Goal: Use online tool/utility: Utilize a website feature to perform a specific function

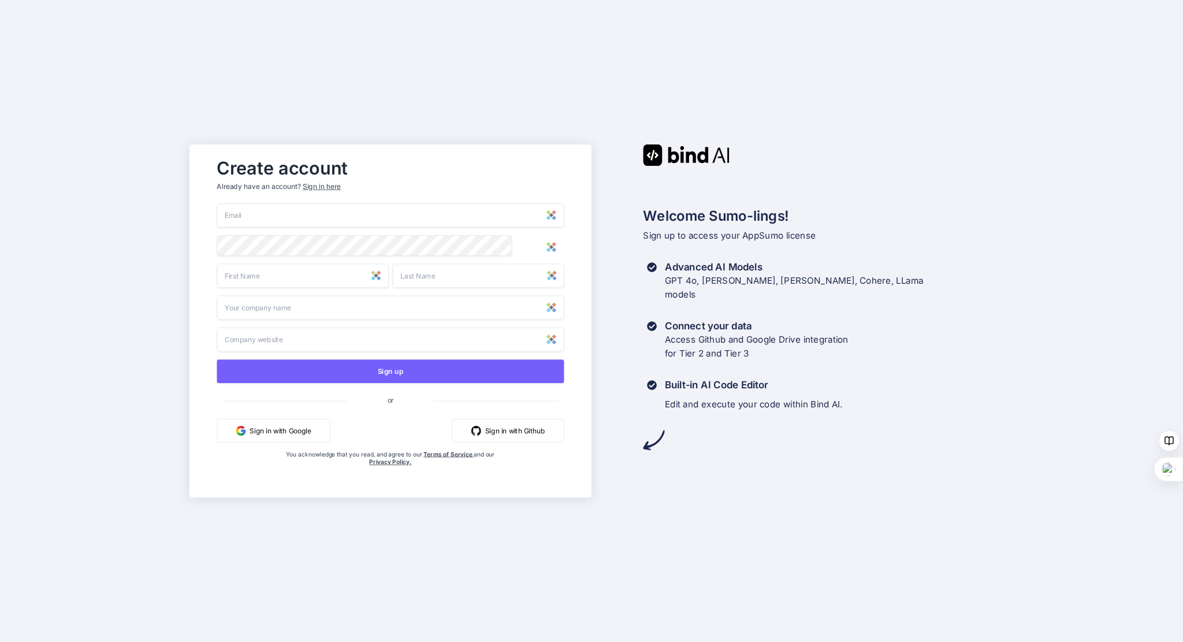
click at [270, 211] on input "email" at bounding box center [390, 215] width 347 height 24
type input "cschmaus@mycovital.de"
type input "Christian"
type input "Schmaus"
type input "MycoVital Gesundheits GmbH"
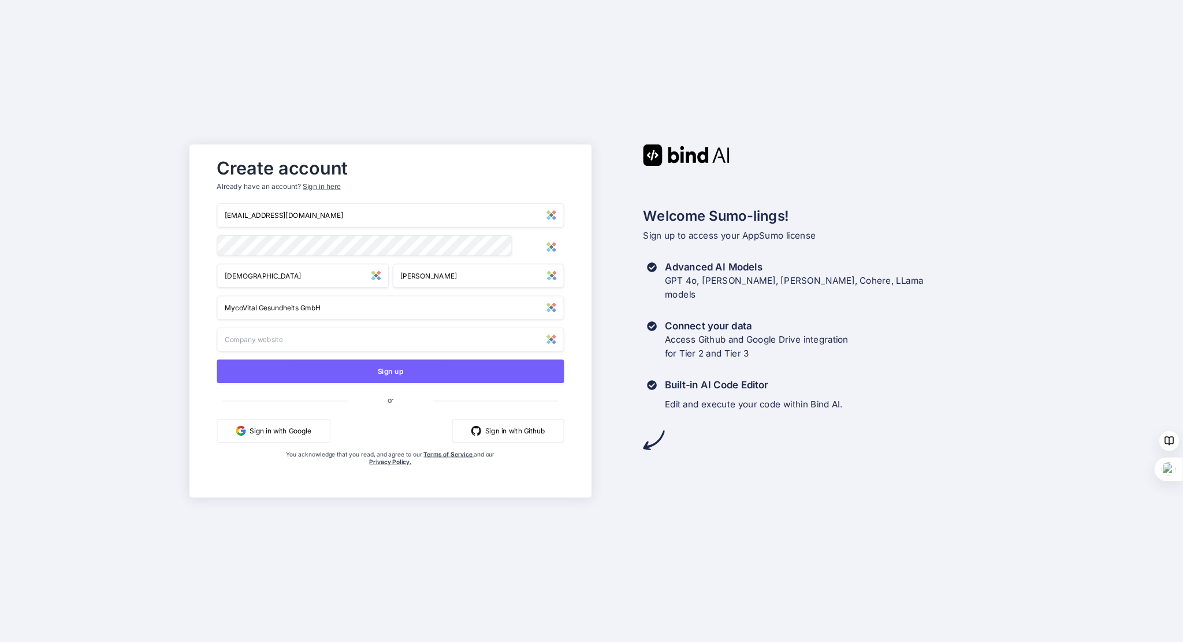
type input "http://www.mycovital.de"
type input "cschmaus@mycovital.de"
click at [367, 343] on input "http://www.mycovital.de" at bounding box center [390, 340] width 347 height 24
click at [395, 318] on input "MycoVital Gesundheits GmbH" at bounding box center [390, 308] width 347 height 24
drag, startPoint x: 373, startPoint y: 314, endPoint x: 181, endPoint y: 304, distance: 192.0
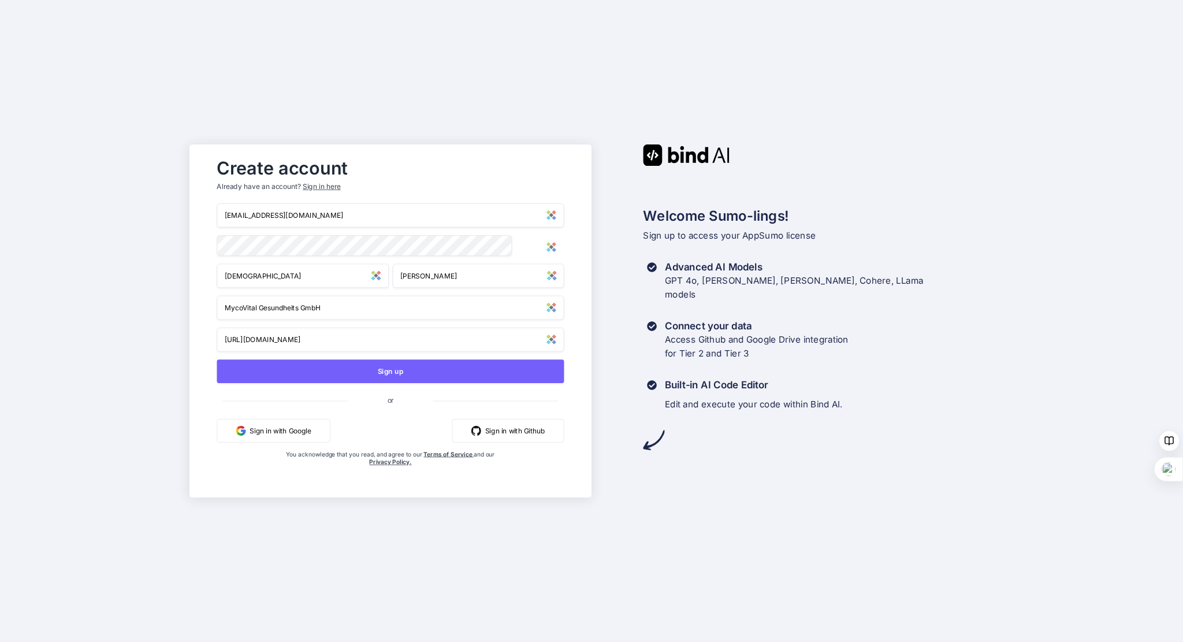
click at [181, 304] on div "Create account Already have an account? Sign in here cschmaus@mycovital.de Chri…" at bounding box center [591, 321] width 1183 height 642
type input "M"
type input "MycoVital Gesundheits GmbH"
type input "http://www.mycovital.de"
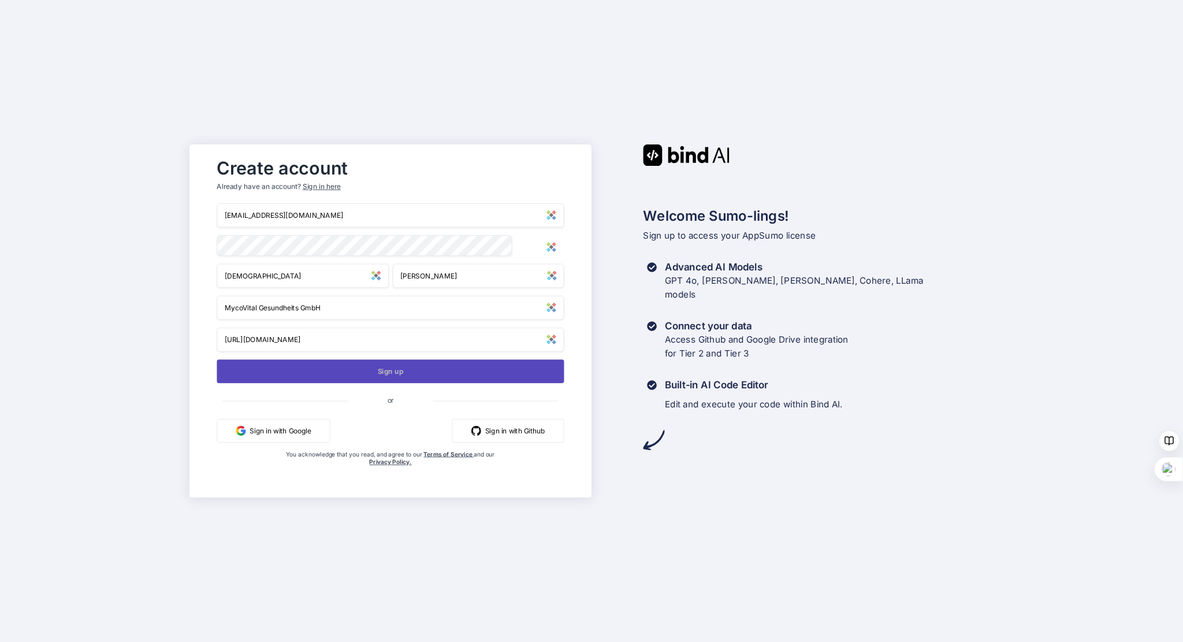
click at [371, 370] on button "Sign up" at bounding box center [390, 371] width 347 height 24
click at [455, 369] on button "Sign up" at bounding box center [390, 371] width 347 height 24
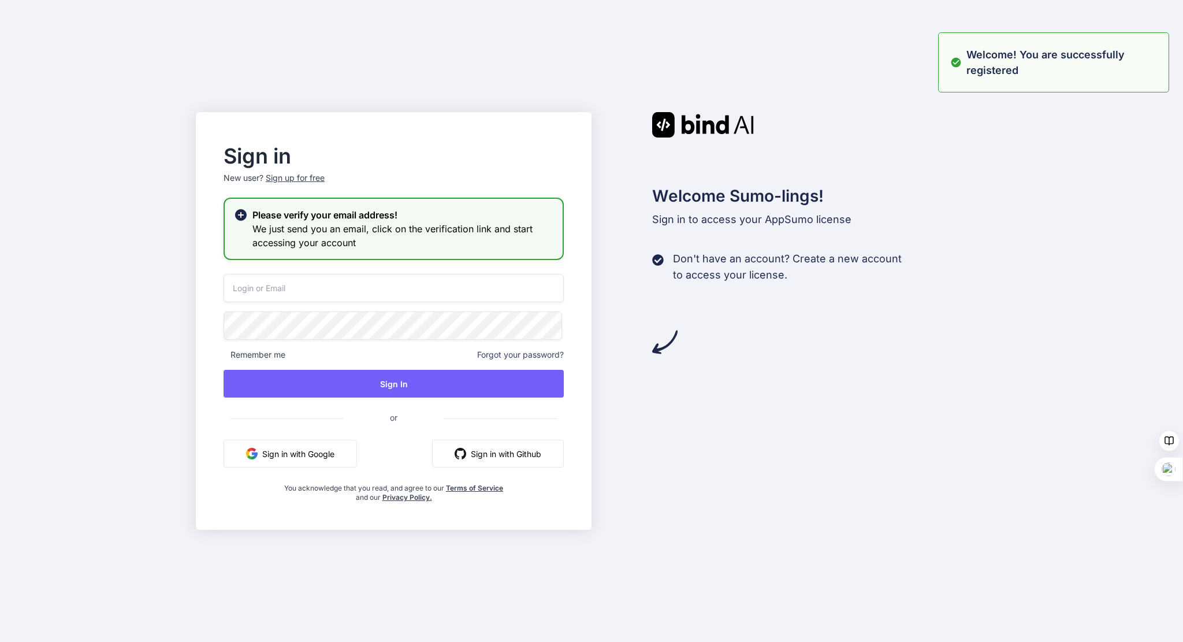
type input "cschmaus@mycovital.de"
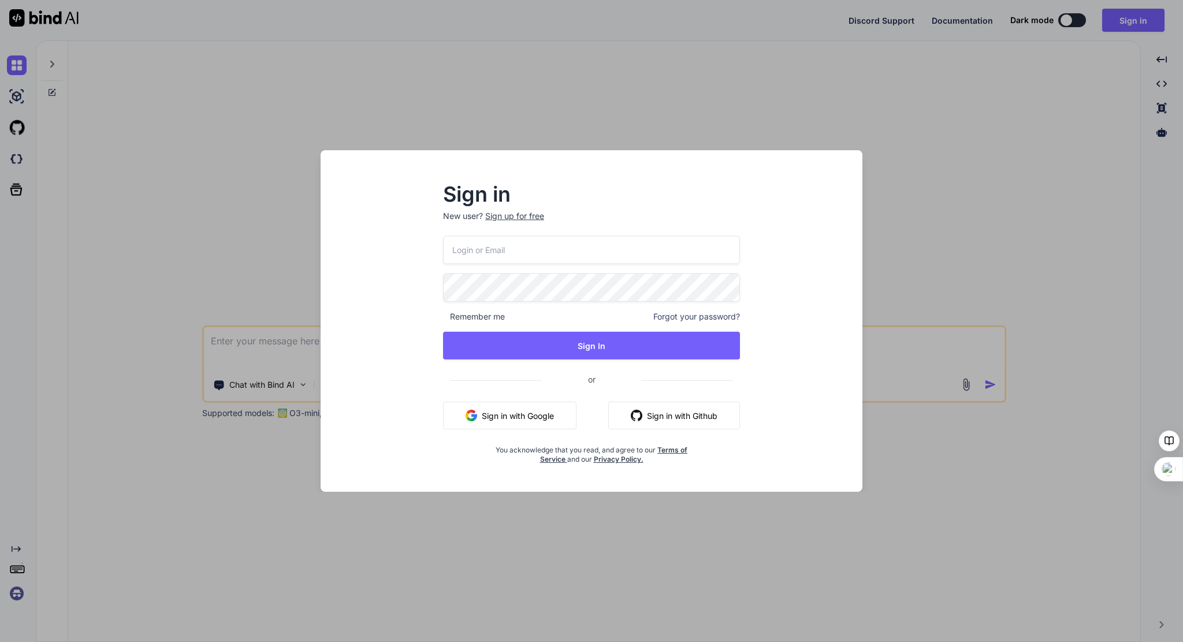
type textarea "x"
click at [507, 243] on input "email" at bounding box center [591, 250] width 298 height 28
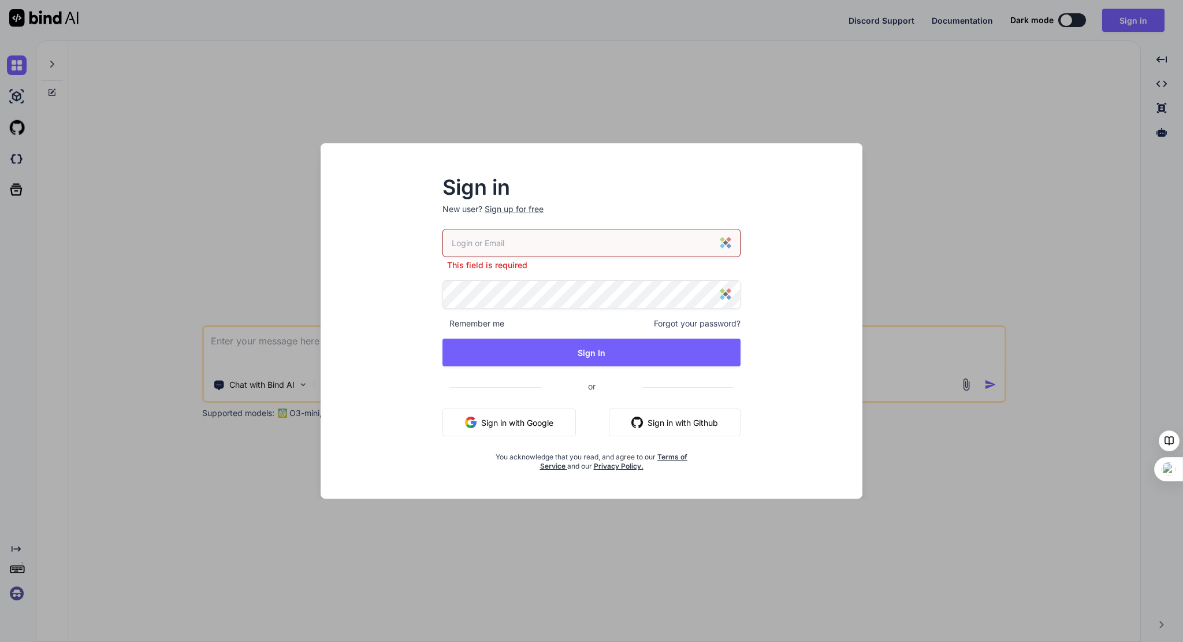
drag, startPoint x: 1095, startPoint y: 210, endPoint x: 1051, endPoint y: 221, distance: 44.8
click at [1095, 210] on div "Sign in New user? Sign up for free This field is required Remember me Forgot yo…" at bounding box center [591, 321] width 1183 height 642
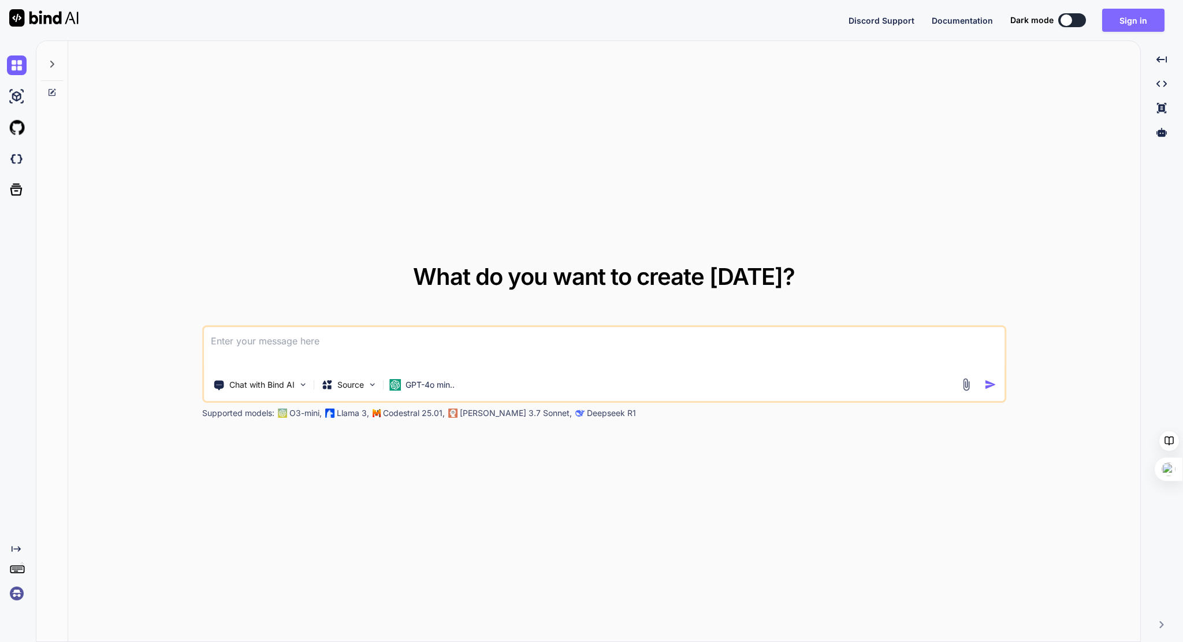
click at [1128, 16] on button "Sign in" at bounding box center [1133, 20] width 62 height 23
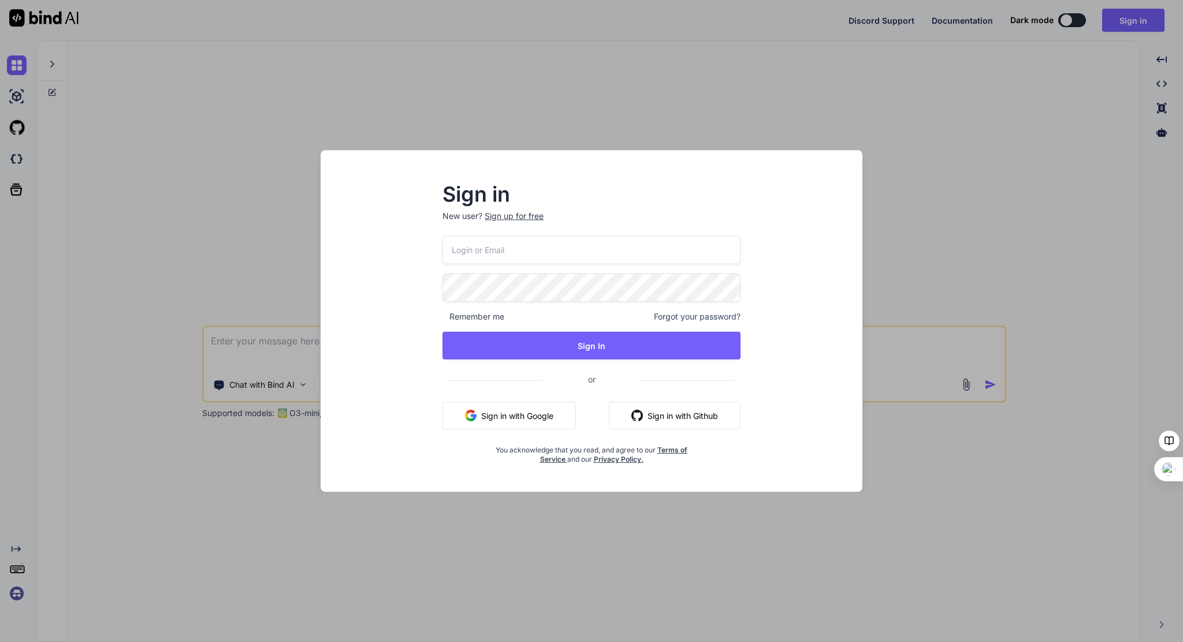
click at [543, 256] on input "email" at bounding box center [591, 250] width 298 height 28
type input "cschmaus@mycovital.de"
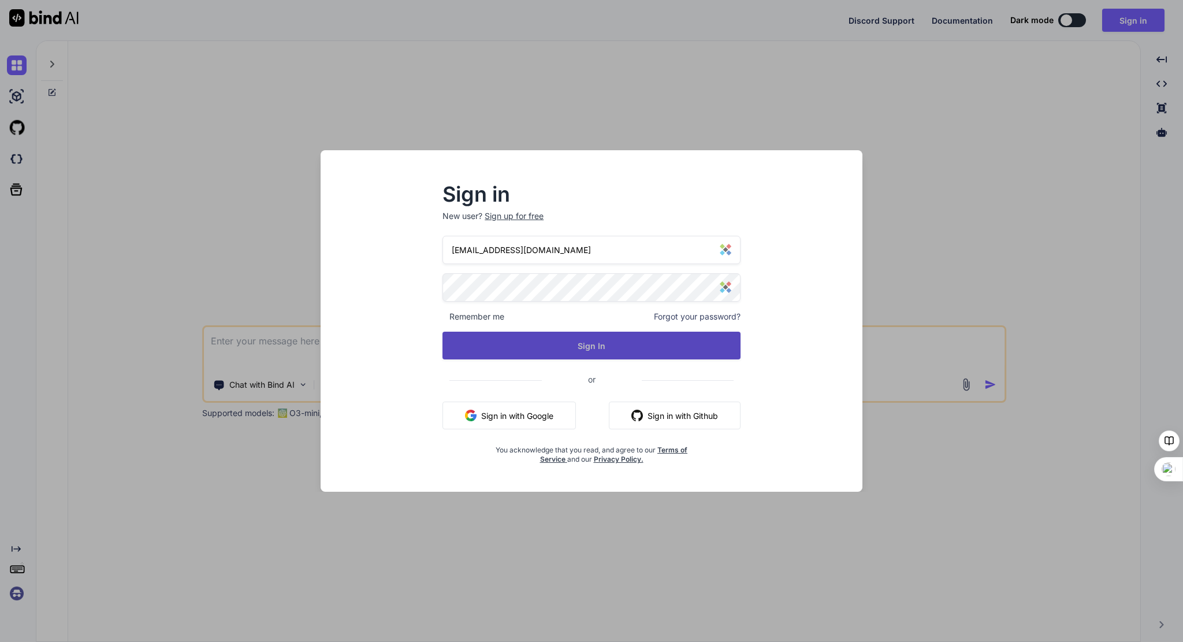
click at [570, 345] on button "Sign In" at bounding box center [591, 346] width 298 height 28
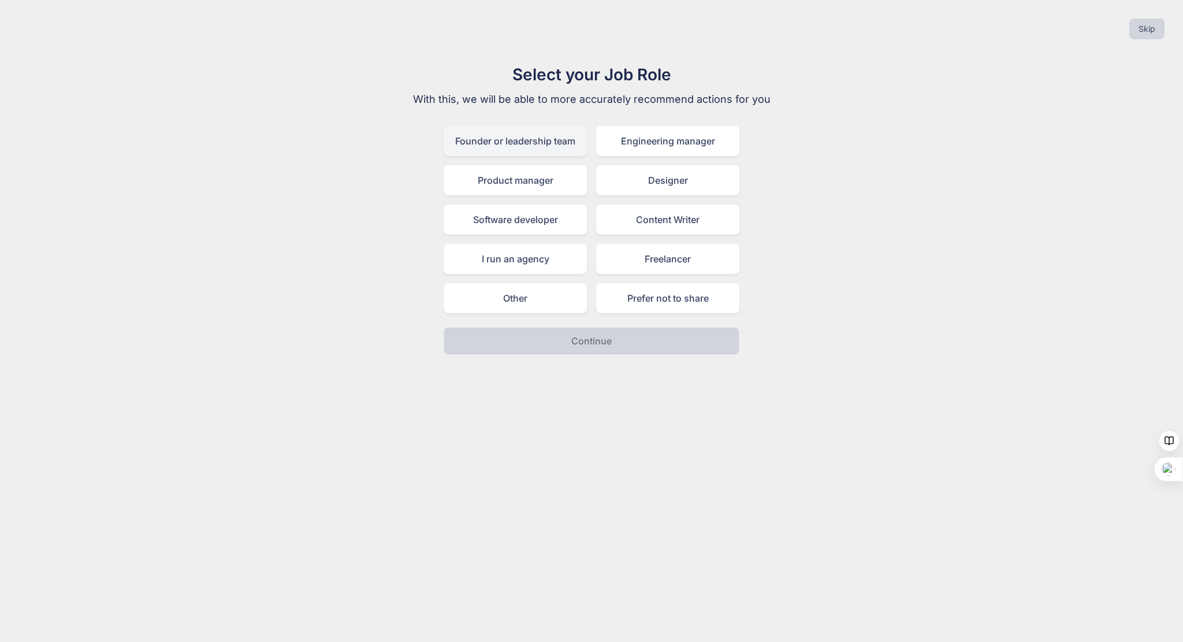
click at [499, 142] on div "Founder or leadership team" at bounding box center [515, 141] width 143 height 30
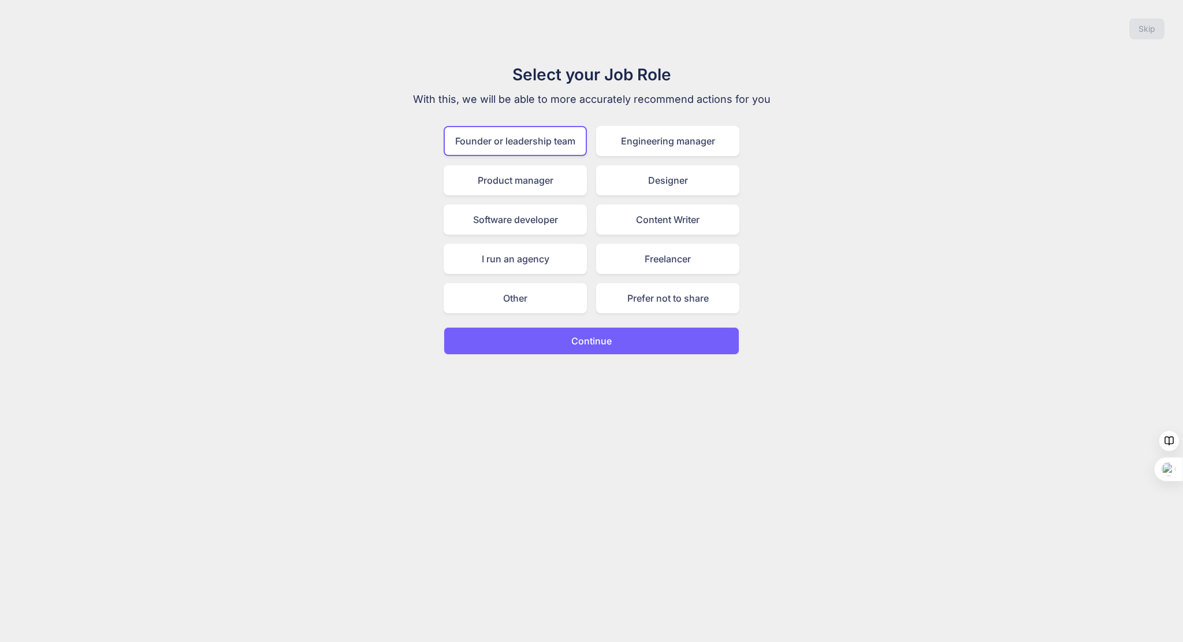
click at [593, 327] on button "Continue" at bounding box center [592, 341] width 296 height 28
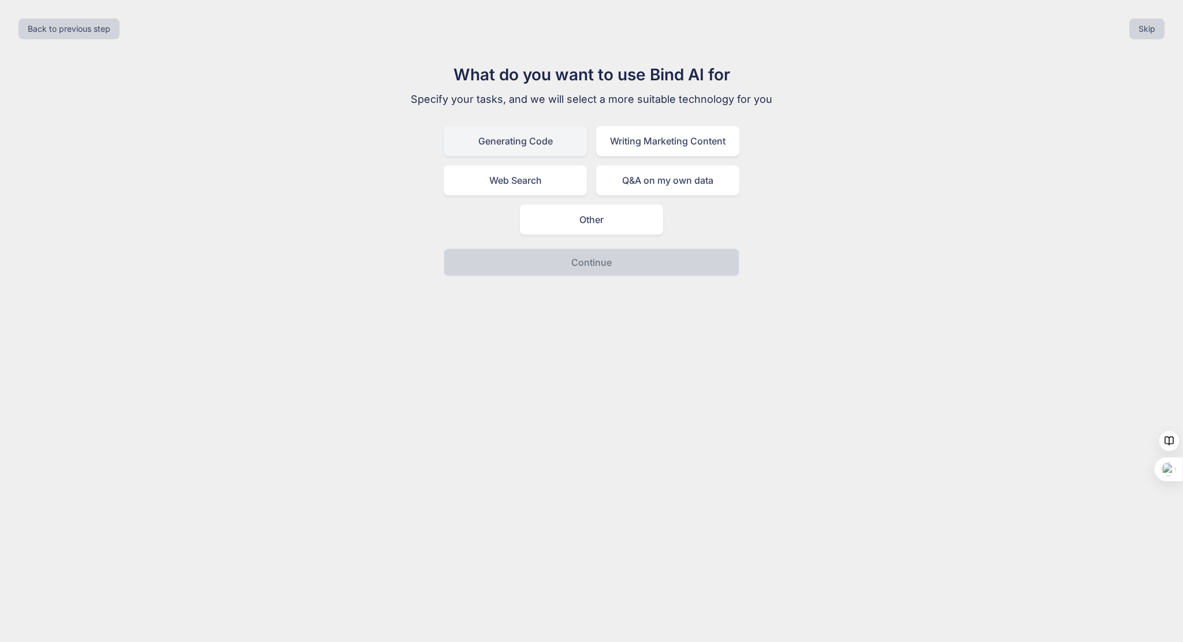
click at [508, 129] on div "Generating Code" at bounding box center [515, 141] width 143 height 30
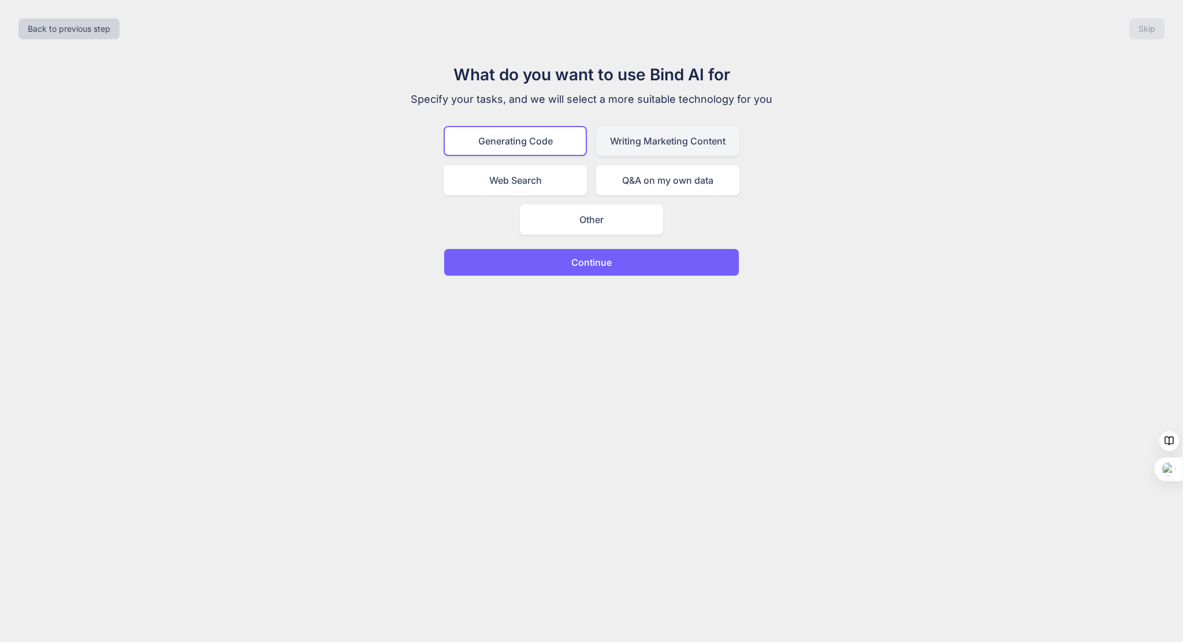
click at [620, 131] on div "Writing Marketing Content" at bounding box center [667, 141] width 143 height 30
click at [540, 136] on div "Generating Code" at bounding box center [515, 141] width 143 height 30
click at [600, 258] on p "Continue" at bounding box center [591, 262] width 40 height 14
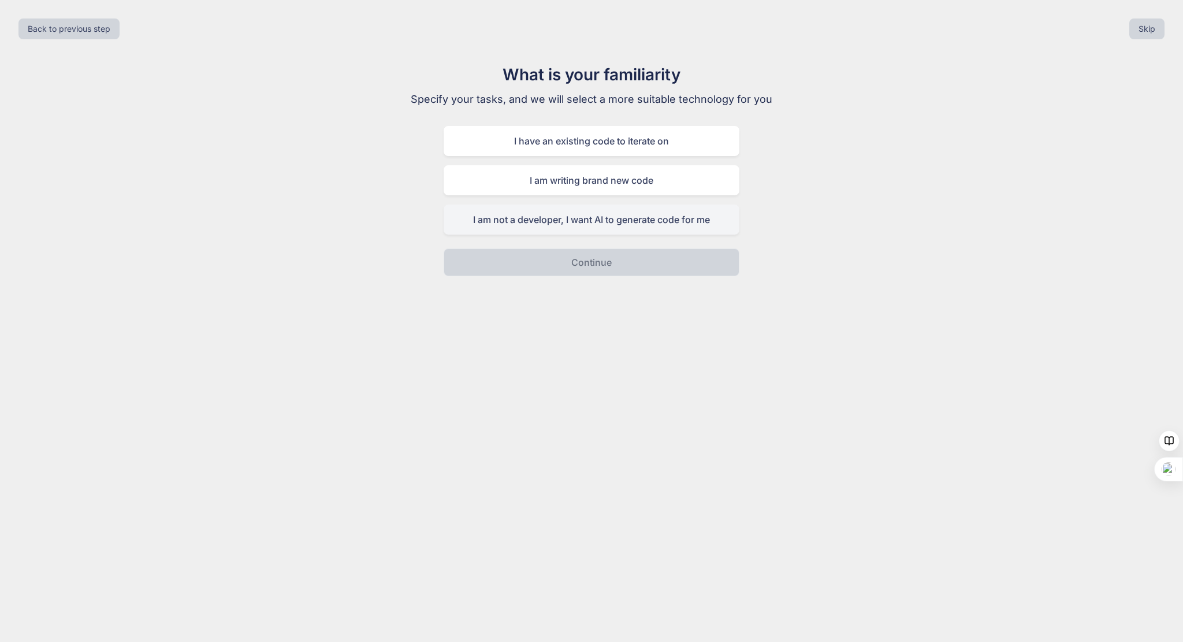
click at [534, 217] on div "I am not a developer, I want AI to generate code for me" at bounding box center [592, 219] width 296 height 30
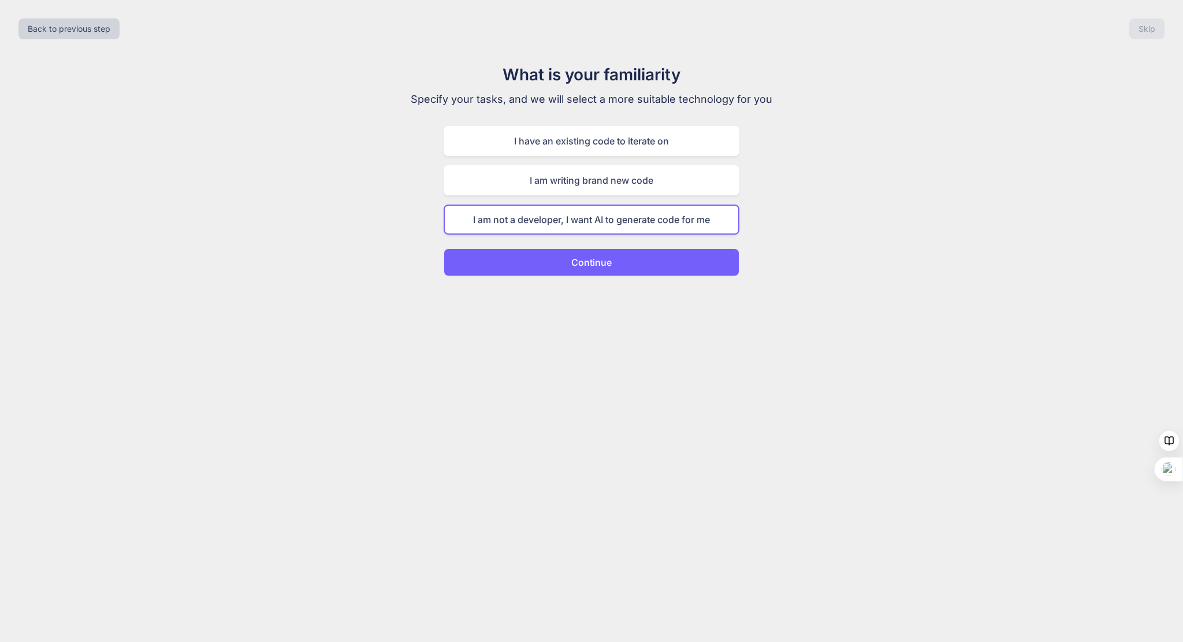
click at [584, 262] on p "Continue" at bounding box center [591, 262] width 40 height 14
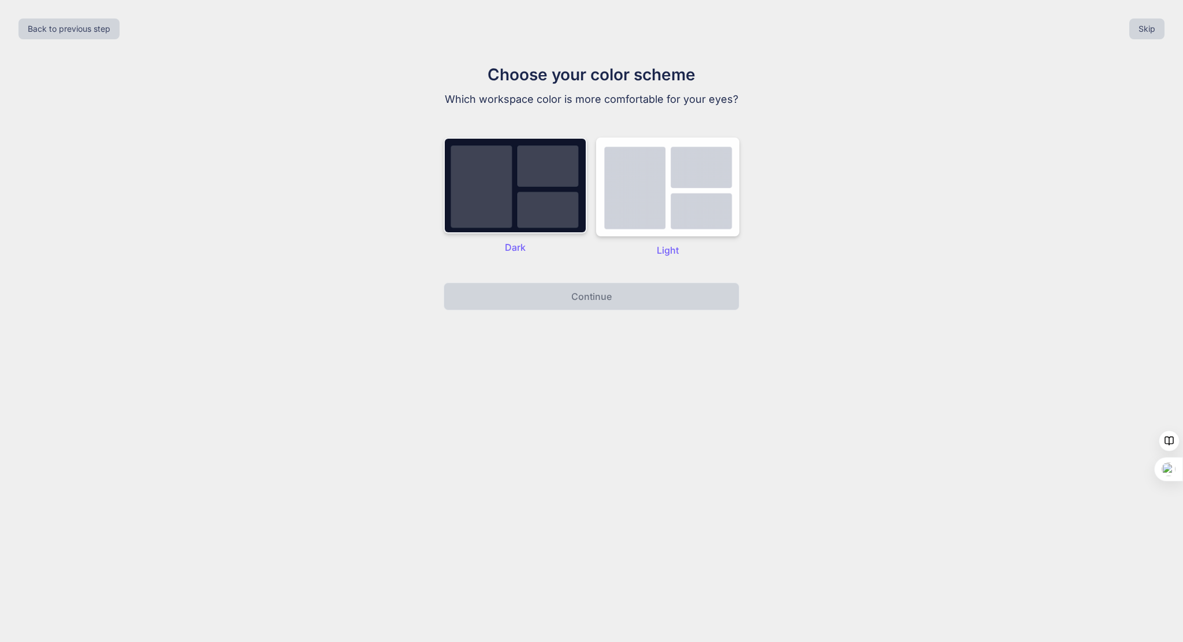
click at [494, 211] on img at bounding box center [515, 185] width 143 height 96
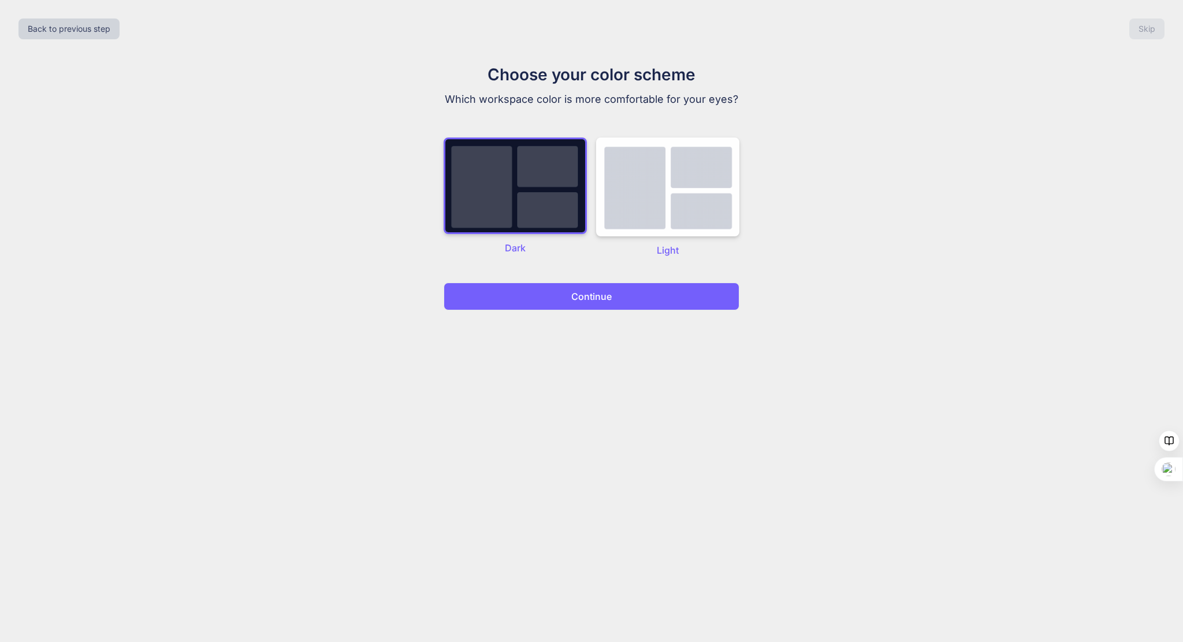
click at [582, 301] on p "Continue" at bounding box center [591, 296] width 40 height 14
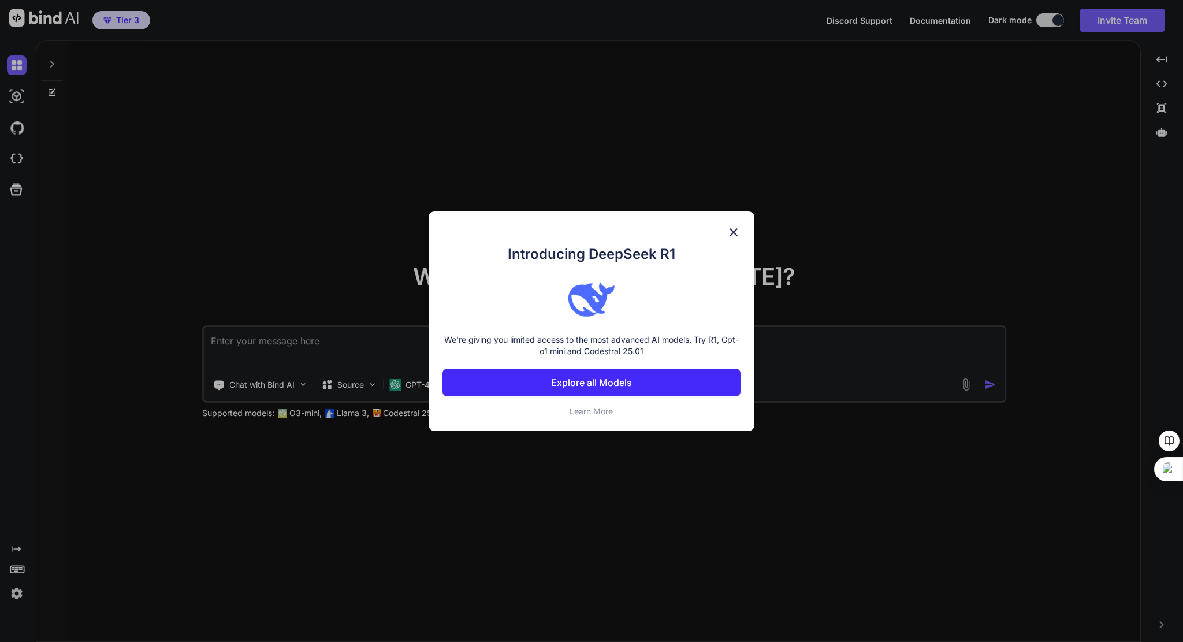
click at [560, 385] on p "Explore all Models" at bounding box center [591, 382] width 81 height 14
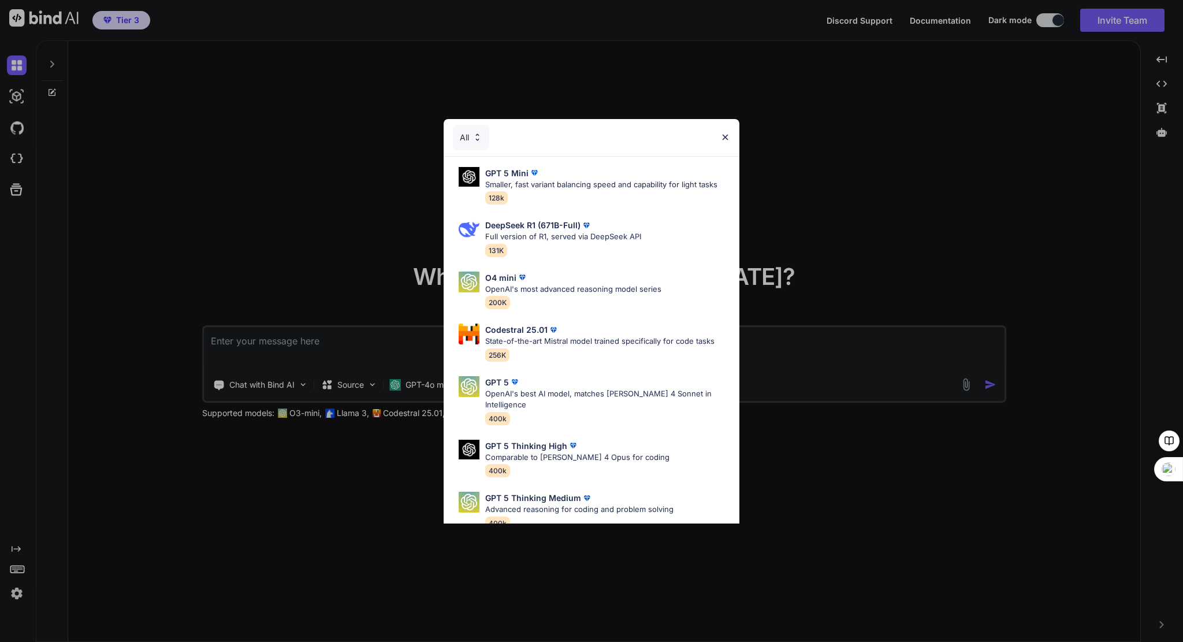
click at [726, 135] on img at bounding box center [725, 137] width 10 height 10
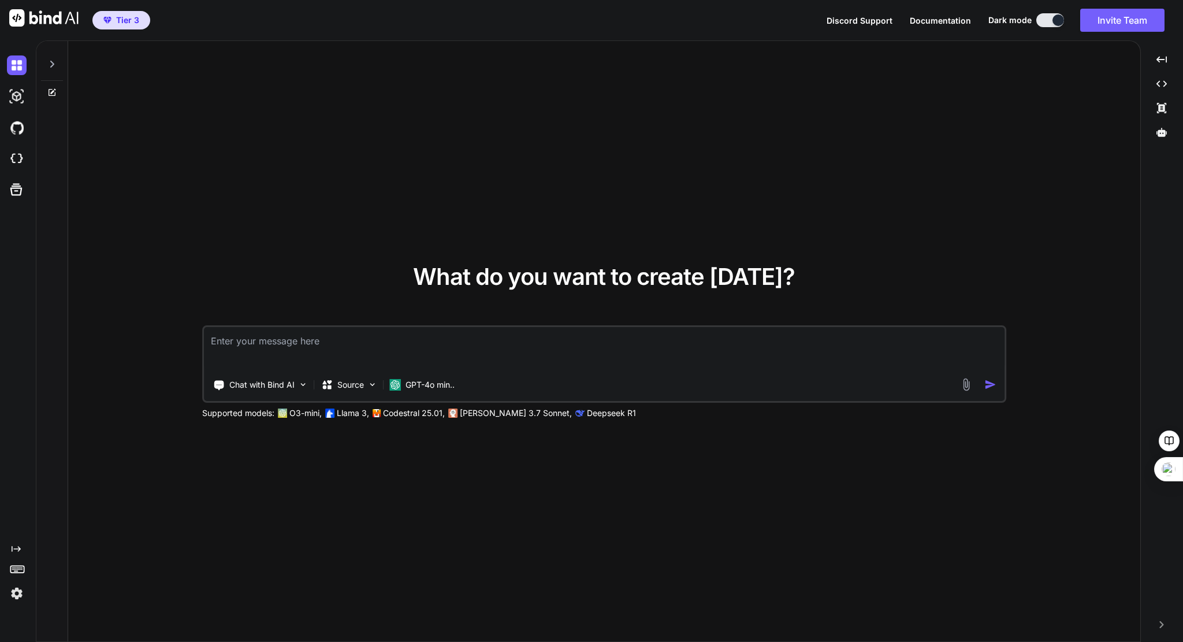
click at [13, 592] on img at bounding box center [17, 593] width 20 height 20
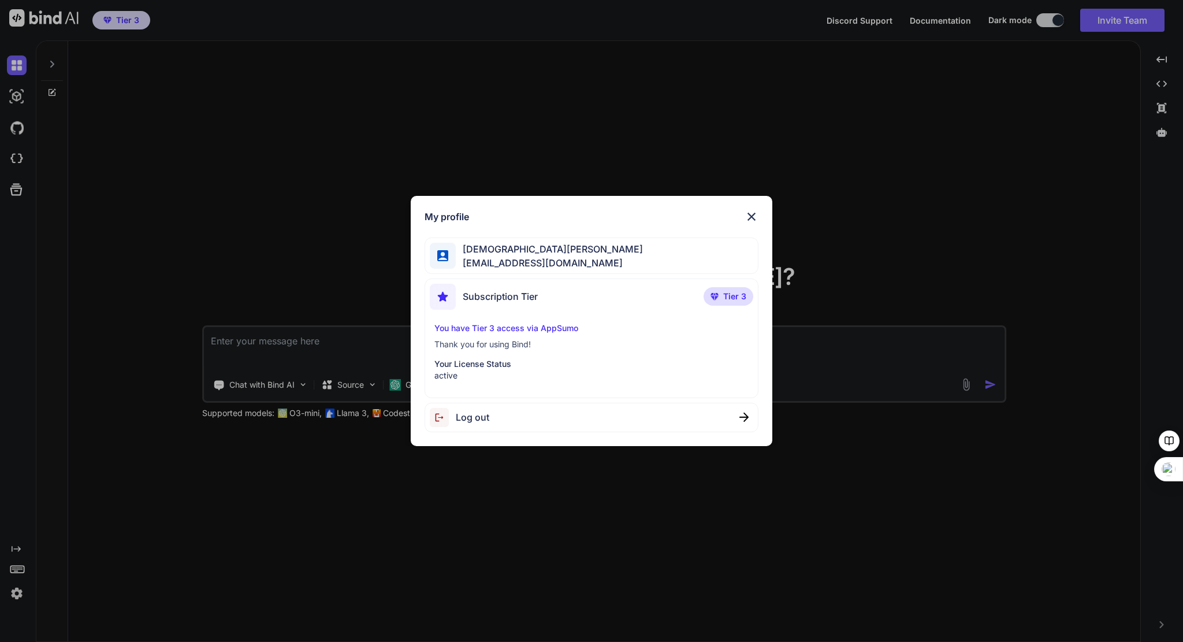
click at [753, 213] on img at bounding box center [752, 217] width 14 height 14
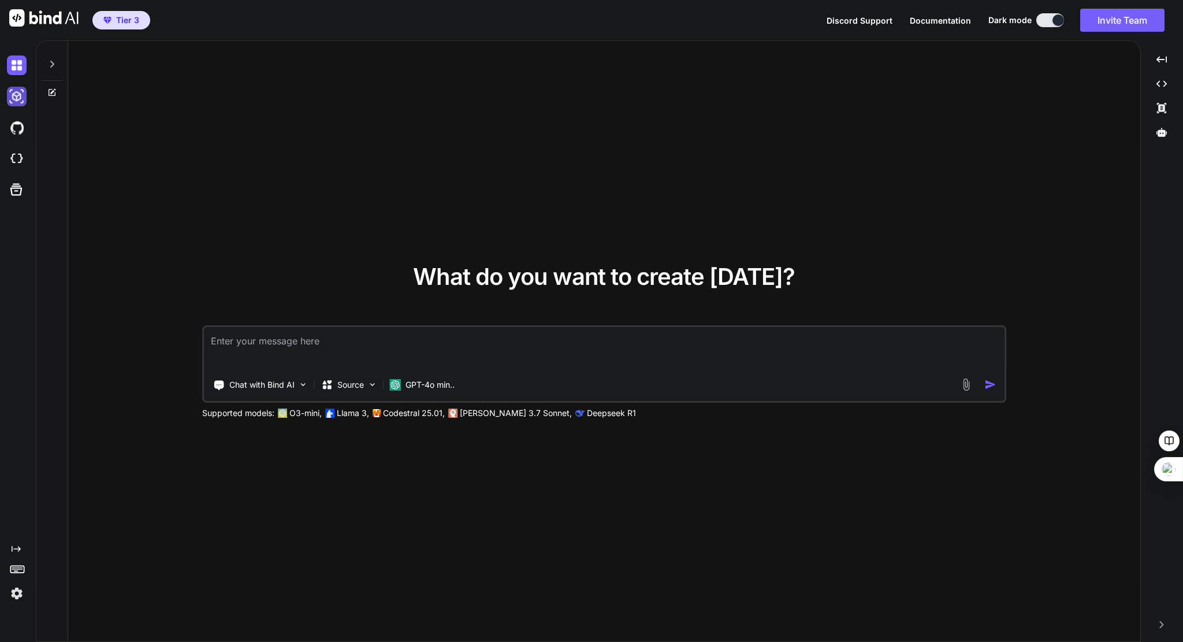
click at [17, 98] on img at bounding box center [17, 97] width 20 height 20
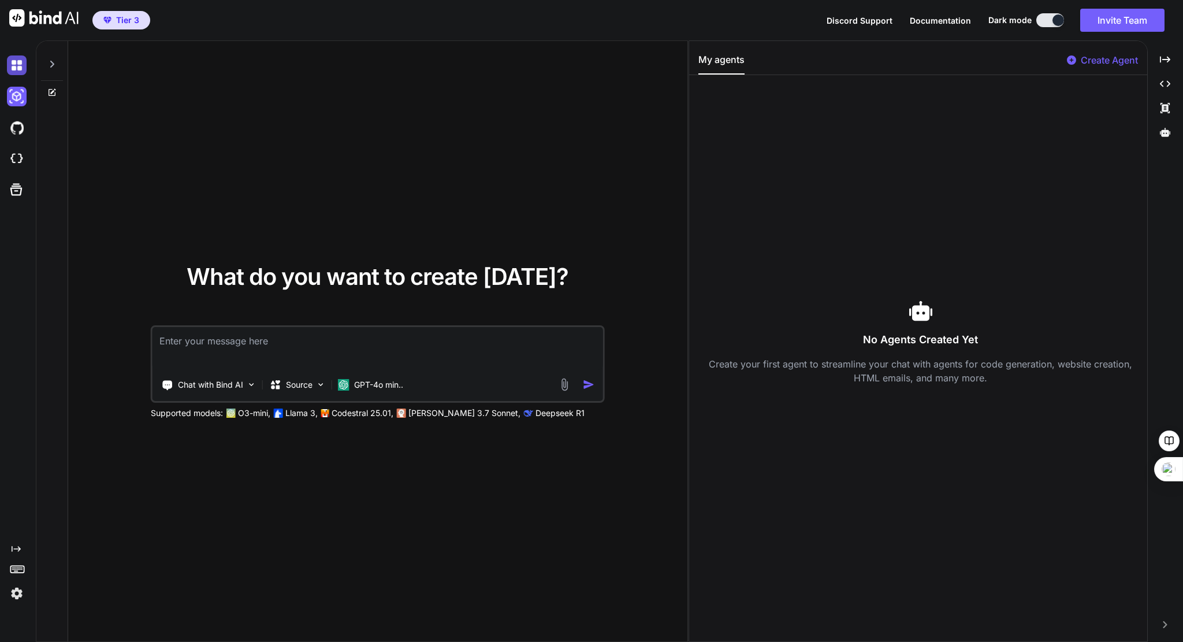
click at [21, 64] on img at bounding box center [17, 65] width 20 height 20
click at [20, 105] on img at bounding box center [17, 97] width 20 height 20
click at [18, 131] on img at bounding box center [17, 128] width 20 height 20
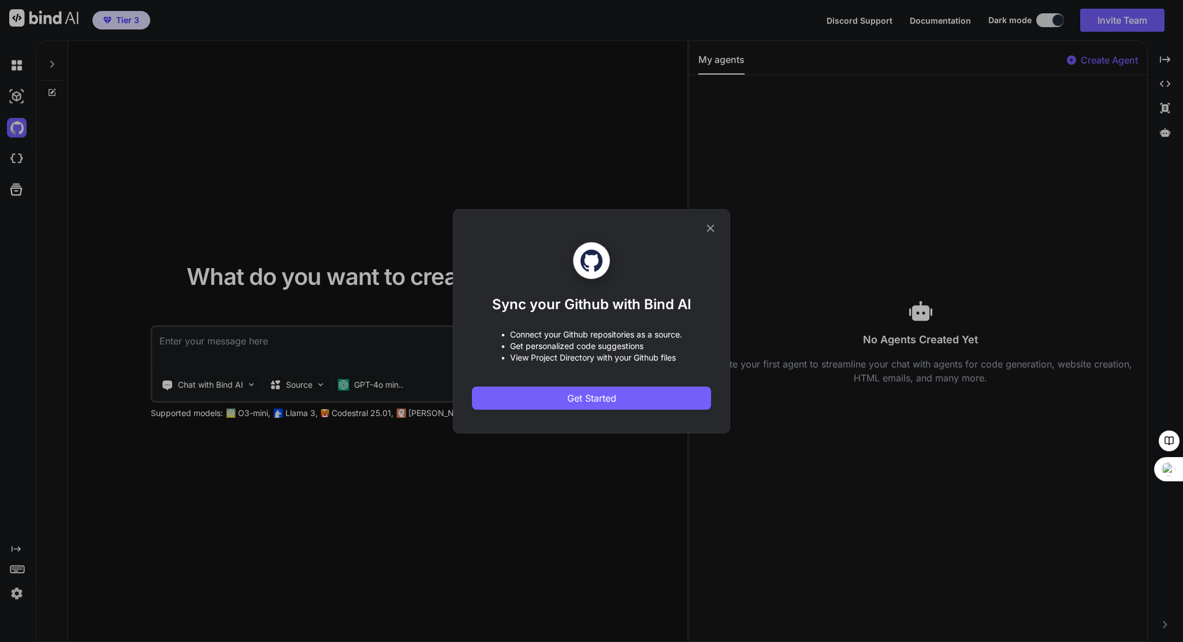
click at [710, 232] on icon at bounding box center [710, 228] width 13 height 13
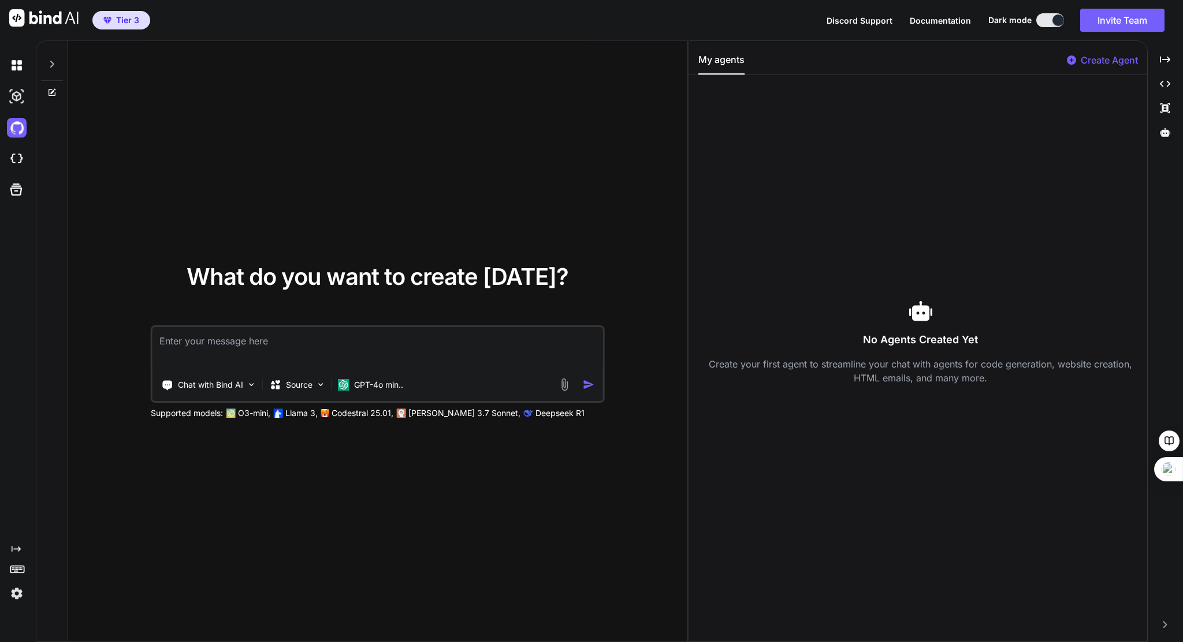
click at [197, 337] on textarea at bounding box center [378, 348] width 451 height 43
type textarea "B"
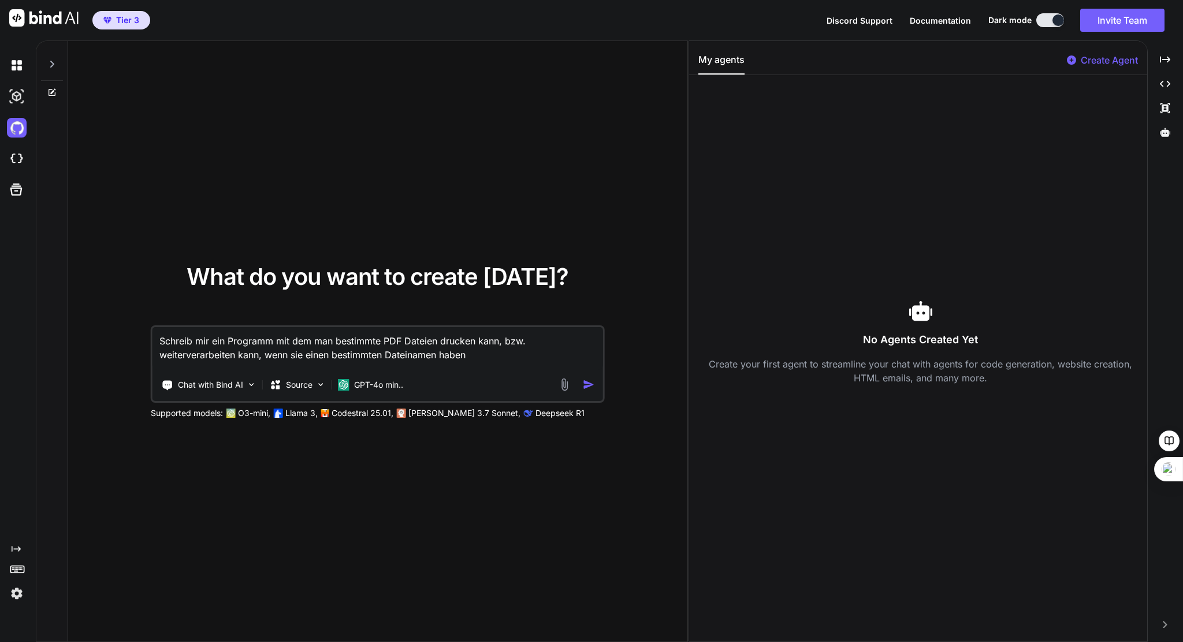
type textarea "Schreib mir ein Programm mit dem man bestimmte PDF Dateien drucken kann, bzw. w…"
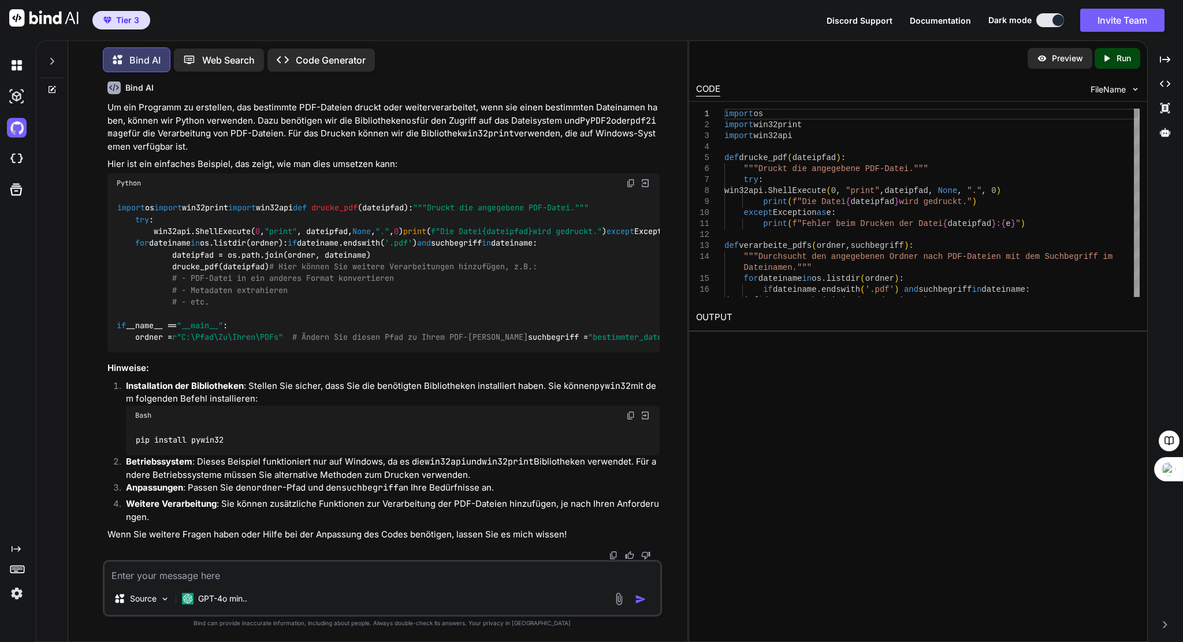
scroll to position [239, 0]
type textarea "i"
click at [236, 572] on textarea "bitte erlaube mir eine Tabelle mit pdf dateinamen, wie oft soll diese pdf gedru…" at bounding box center [383, 571] width 556 height 21
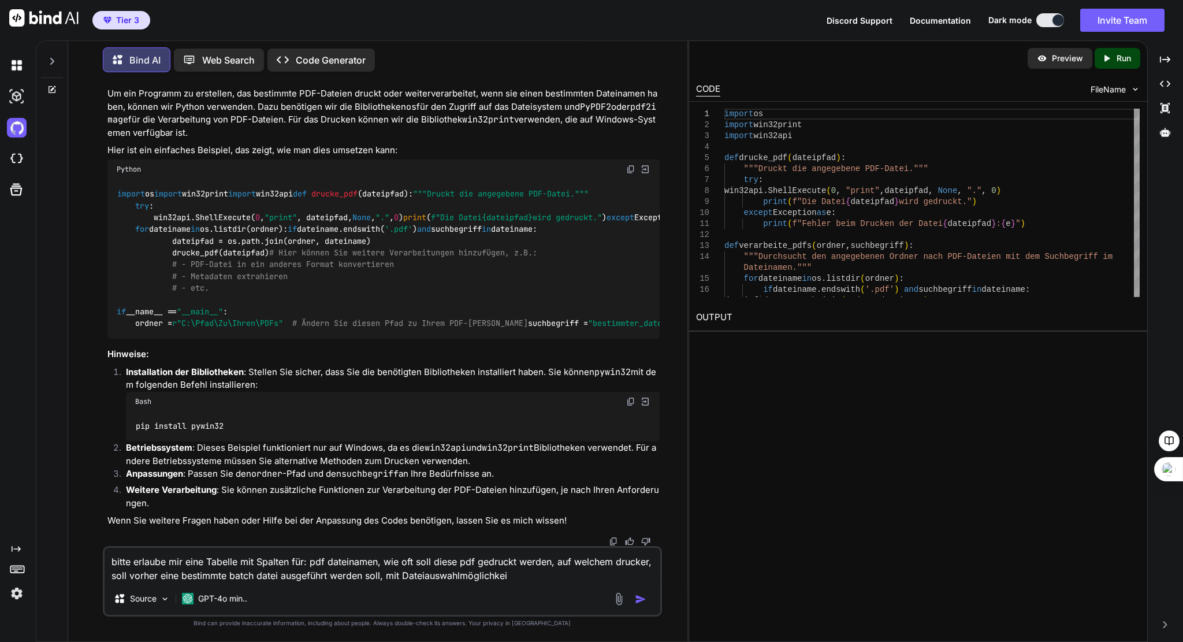
type textarea "bitte erlaube mir eine Tabelle mit Spalten für: pdf dateinamen, wie oft soll di…"
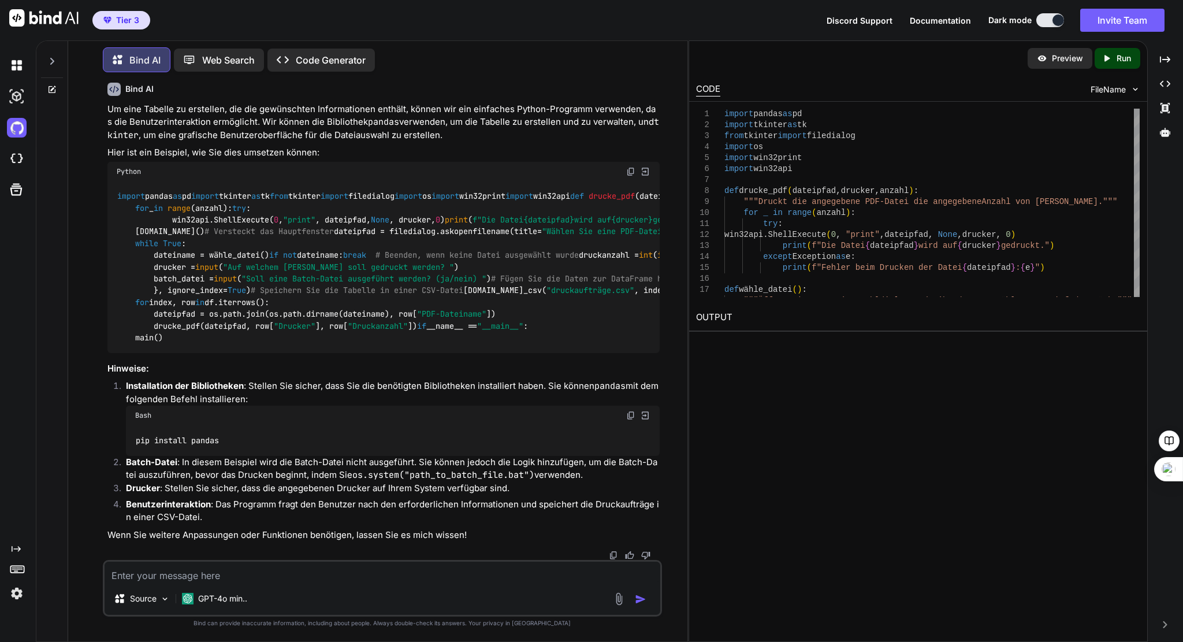
scroll to position [1295, 0]
click at [1117, 58] on p "Run" at bounding box center [1124, 59] width 14 height 12
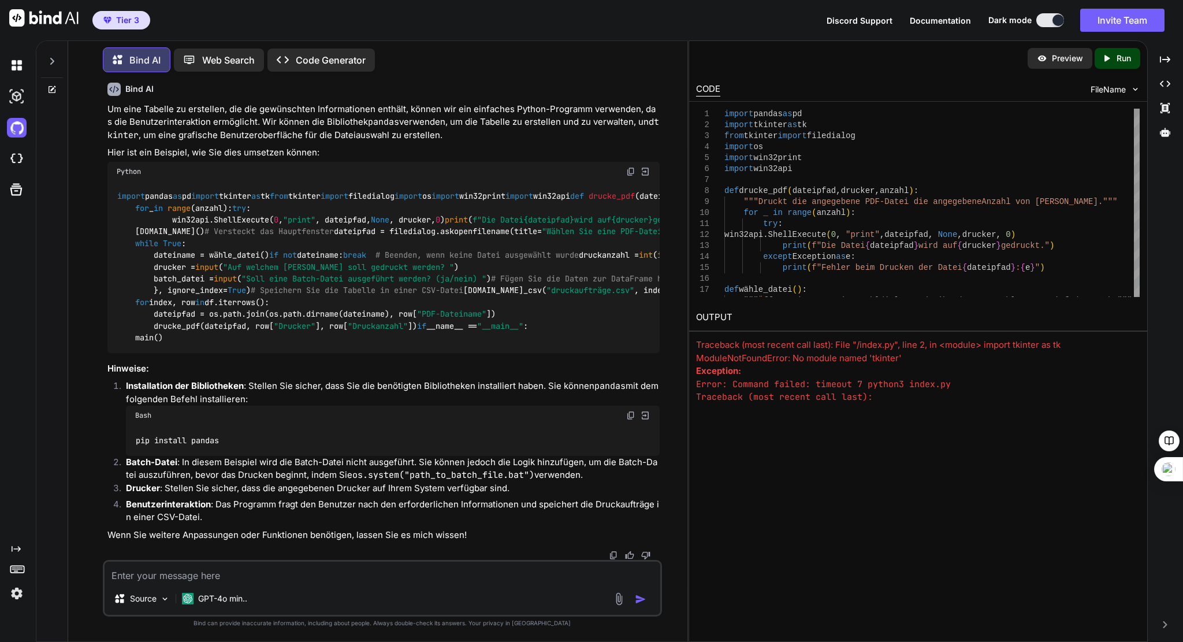
click at [642, 417] on img at bounding box center [645, 415] width 10 height 10
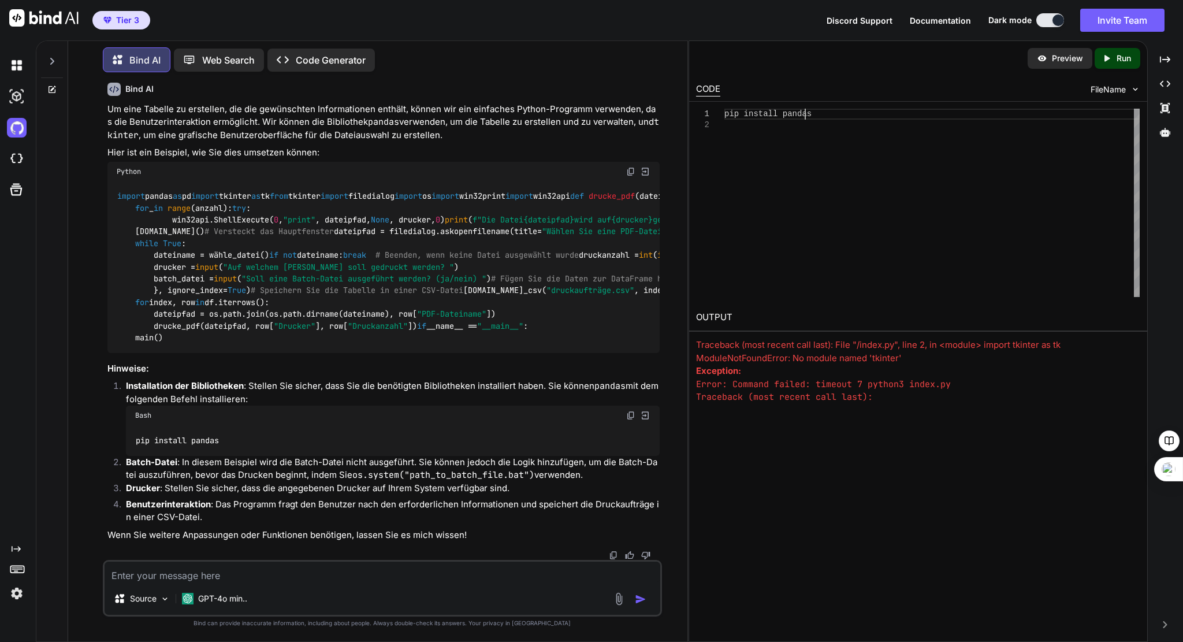
scroll to position [0, 0]
click at [894, 116] on div "pip install pandas" at bounding box center [931, 203] width 415 height 188
click at [1128, 53] on p "Run" at bounding box center [1124, 59] width 14 height 12
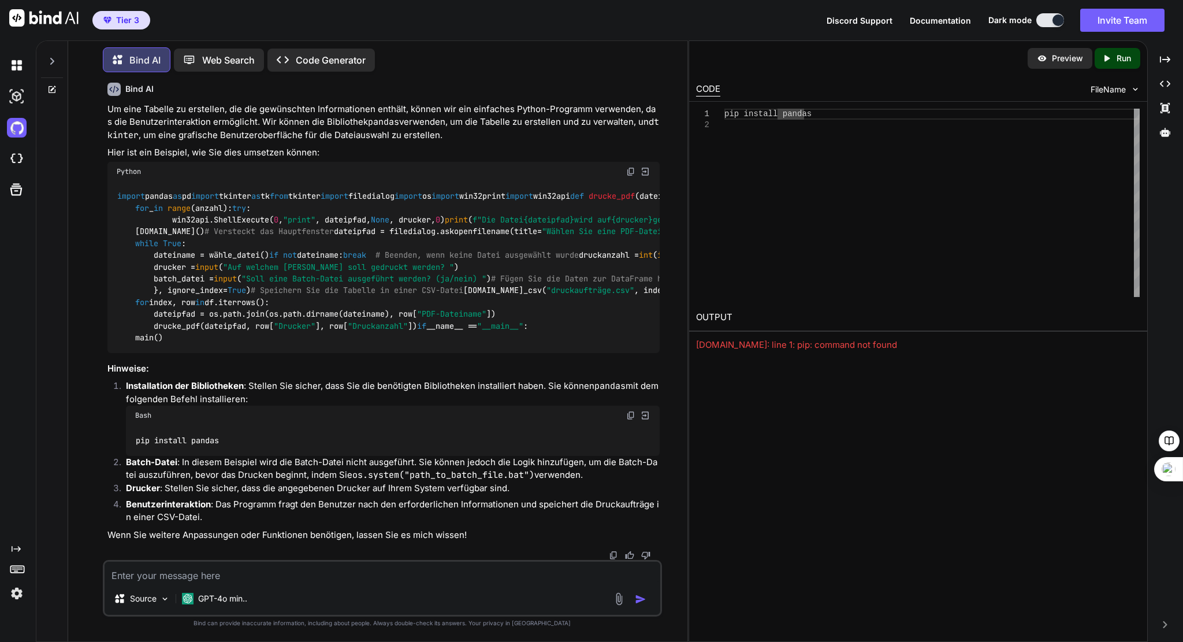
click at [627, 416] on img at bounding box center [630, 415] width 9 height 9
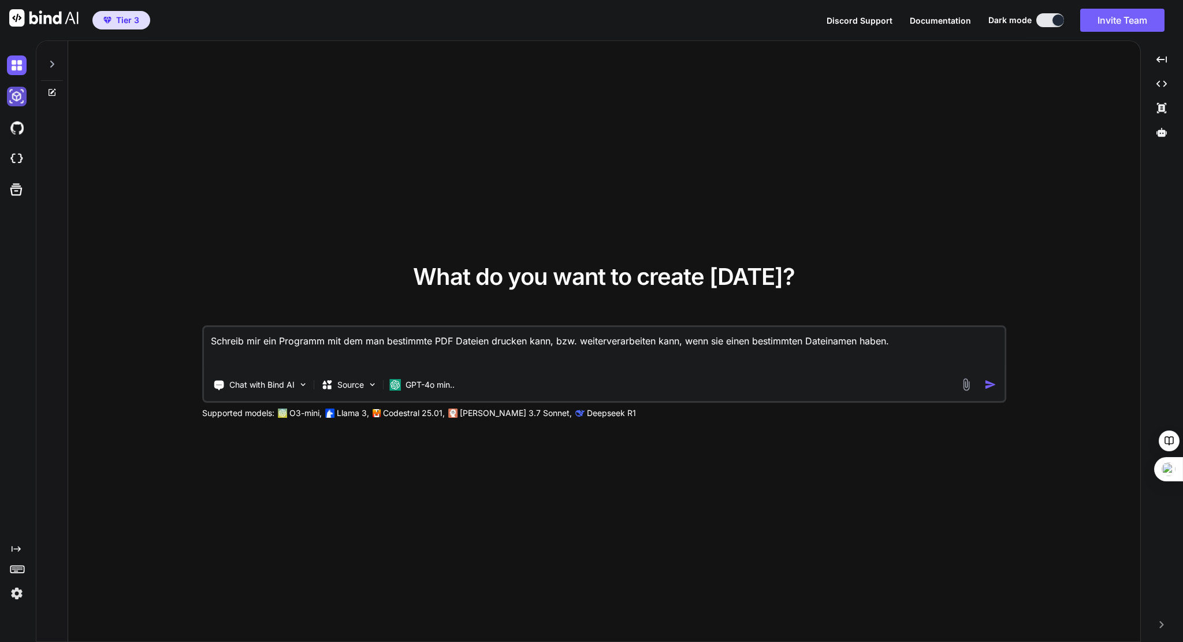
click at [16, 96] on img at bounding box center [17, 97] width 20 height 20
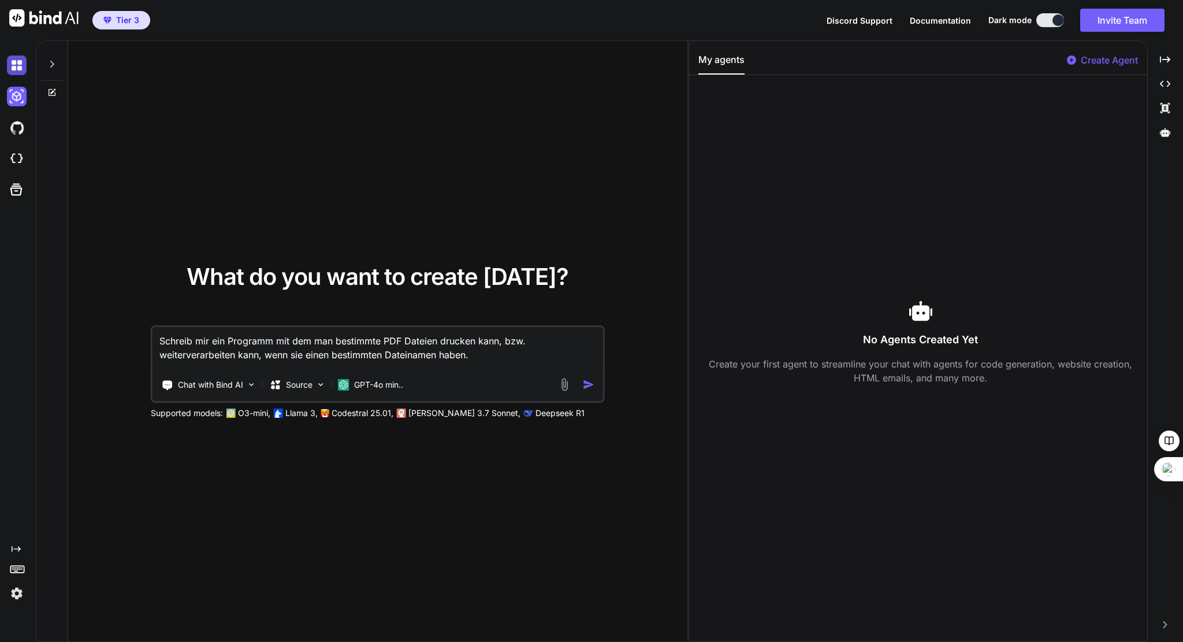
click at [12, 68] on img at bounding box center [17, 65] width 20 height 20
type textarea "x"
click at [16, 132] on img at bounding box center [17, 128] width 20 height 20
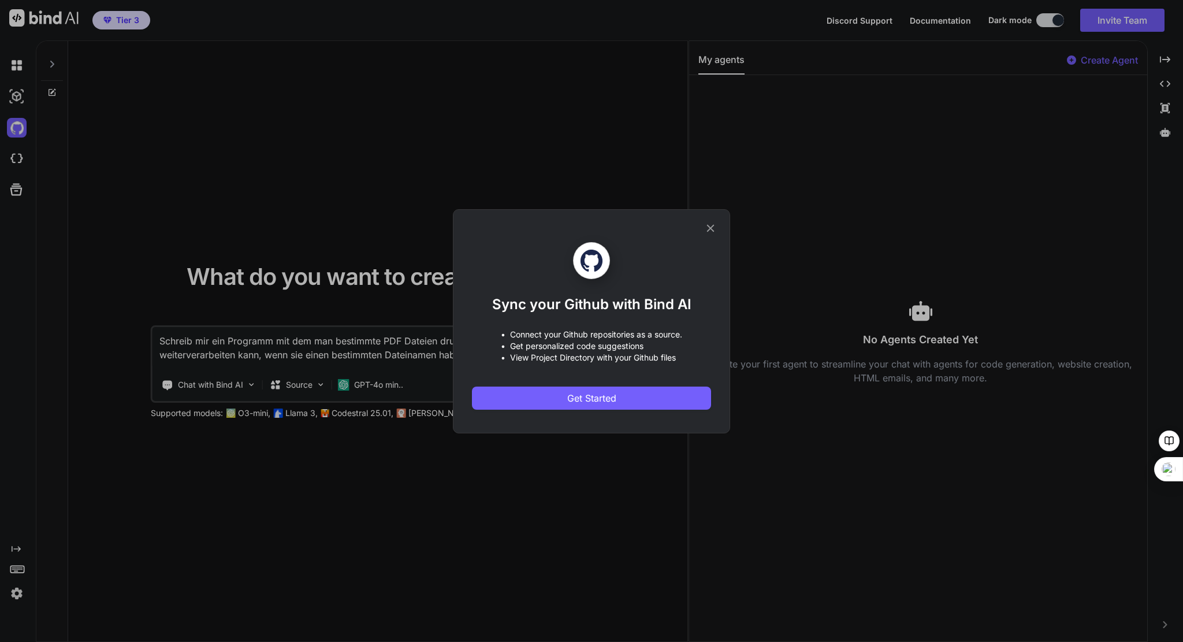
click at [21, 155] on div "Sync your Github with Bind AI • Connect your Github repositories as a source. •…" at bounding box center [591, 321] width 1183 height 642
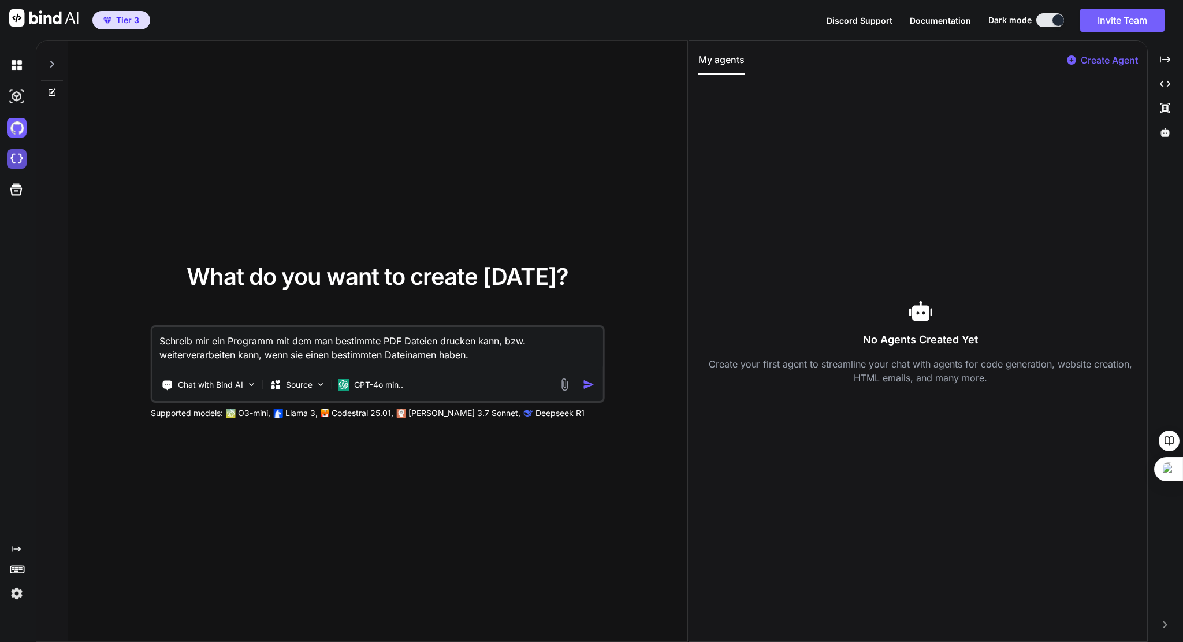
click at [21, 159] on img at bounding box center [17, 159] width 20 height 20
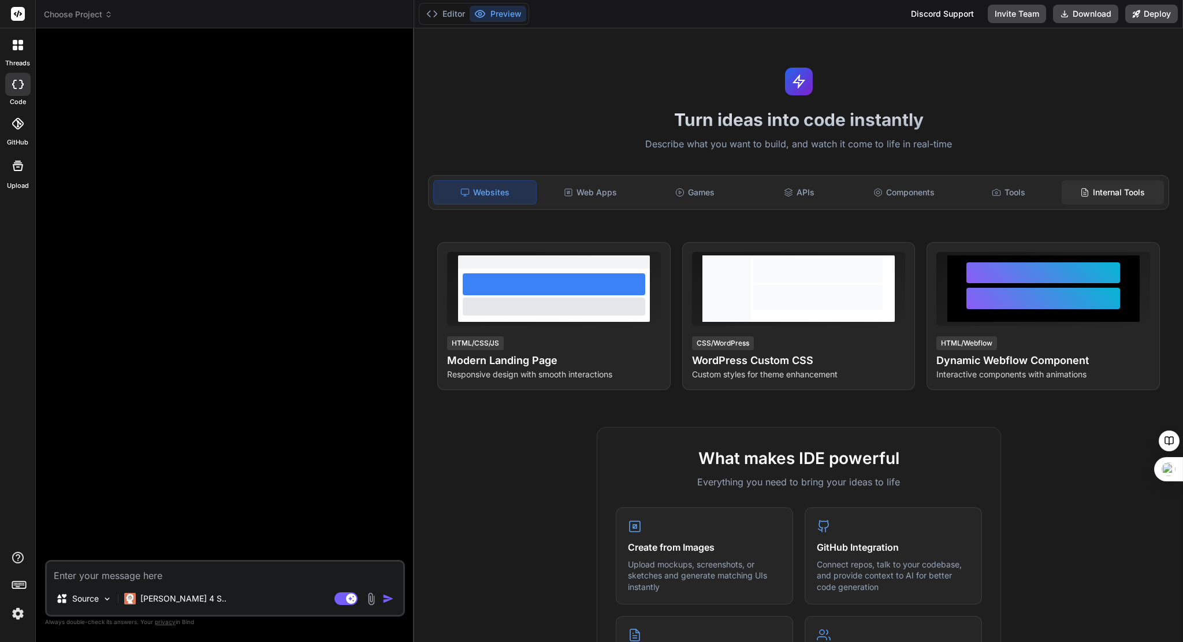
click at [1095, 189] on div "Internal Tools" at bounding box center [1113, 192] width 102 height 24
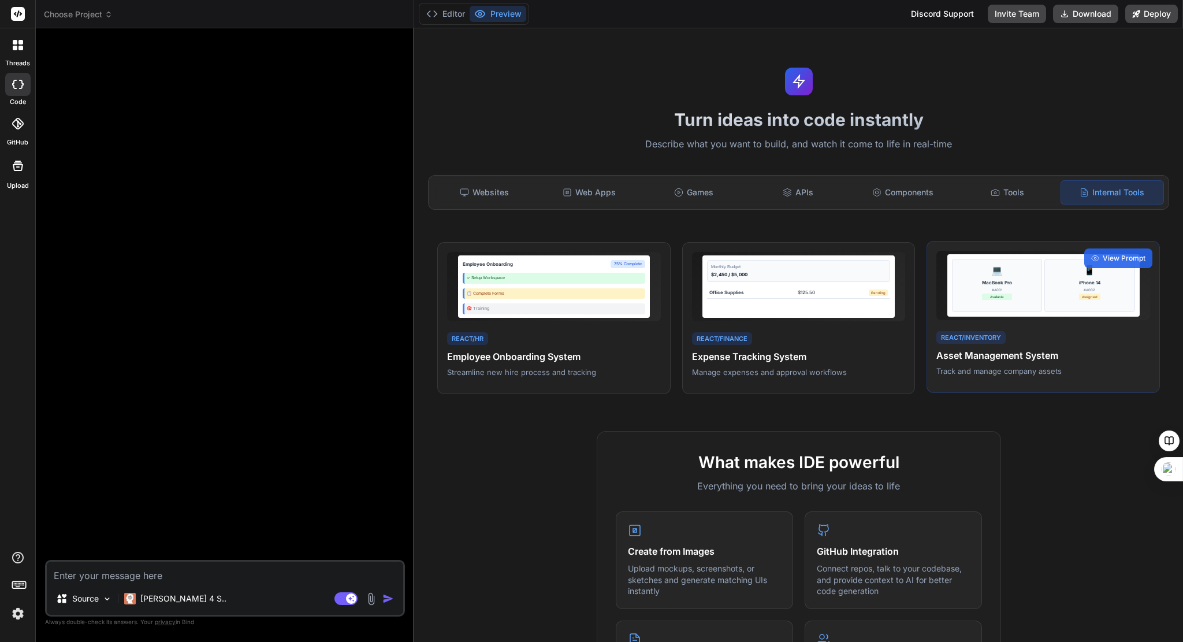
click at [964, 303] on div "💻 MacBook Pro #A001 Available" at bounding box center [997, 285] width 90 height 53
click at [1014, 288] on div "💻 MacBook Pro #A001 Available" at bounding box center [997, 285] width 90 height 53
click at [1003, 352] on h4 "Asset Management System" at bounding box center [1043, 355] width 214 height 14
click at [954, 334] on div "React/Inventory" at bounding box center [970, 337] width 69 height 13
click at [969, 354] on h4 "Asset Management System" at bounding box center [1043, 355] width 214 height 14
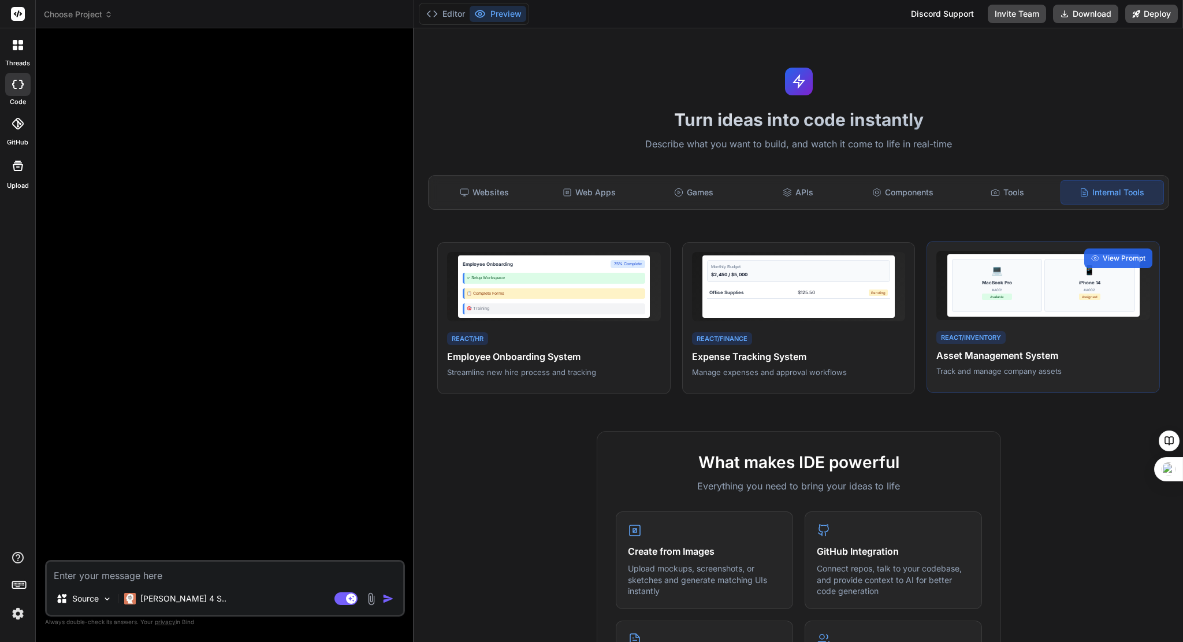
click at [1021, 291] on div "💻 MacBook Pro #A001 Available" at bounding box center [997, 285] width 90 height 53
click at [1106, 258] on span "View Prompt" at bounding box center [1124, 258] width 43 height 10
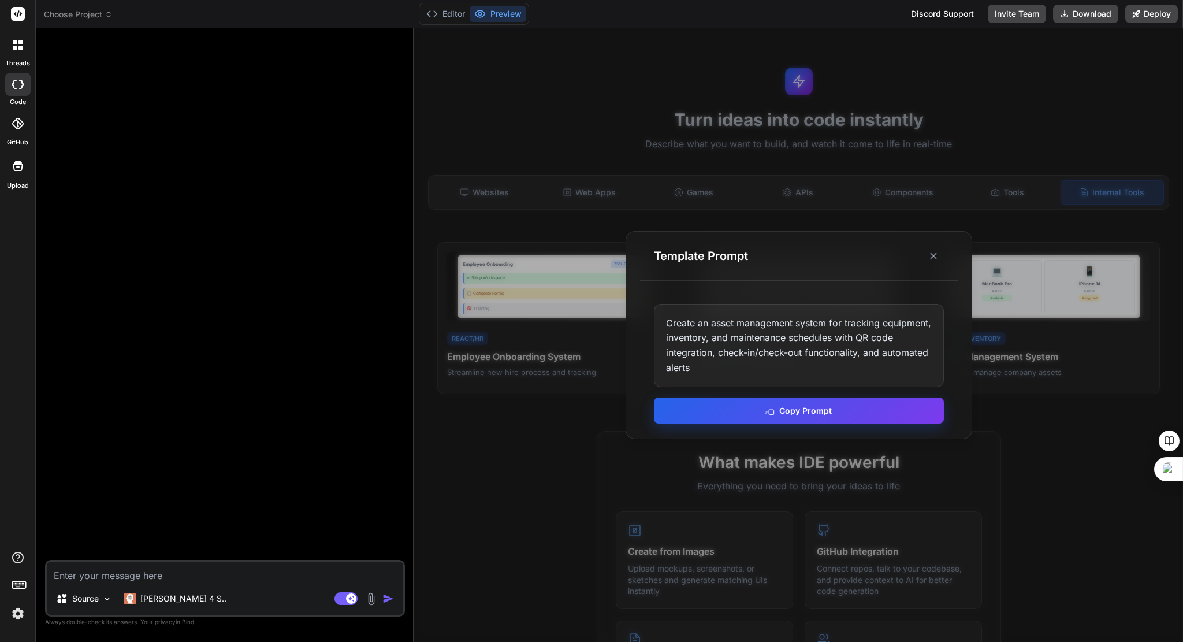
click at [800, 410] on button "Copy Prompt" at bounding box center [799, 410] width 290 height 26
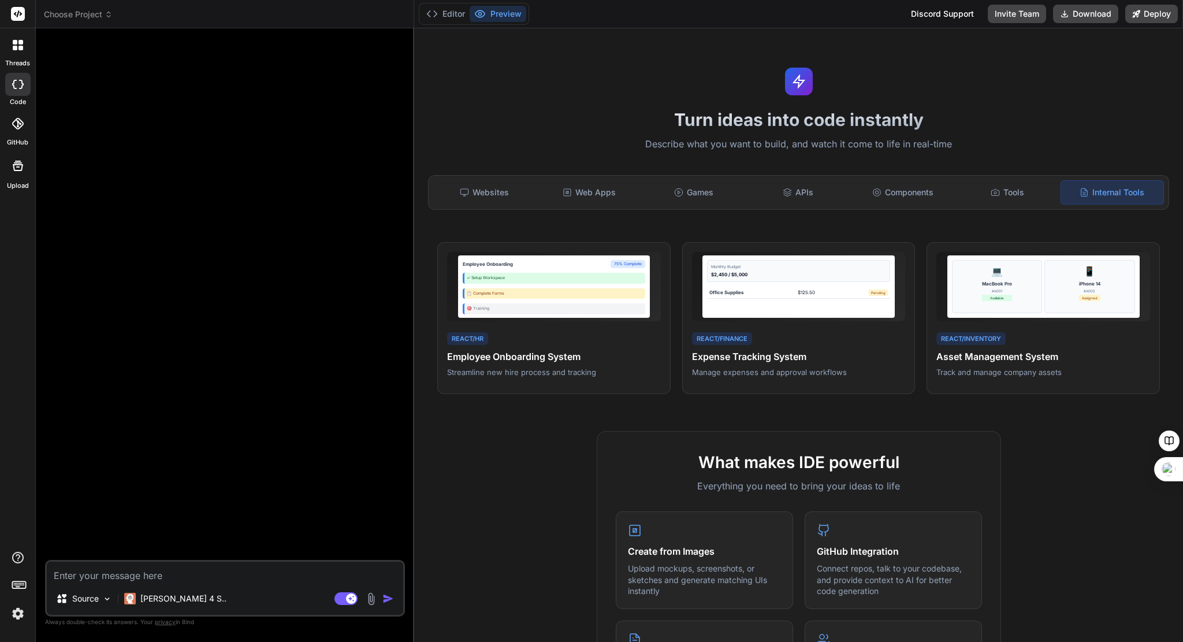
click at [16, 81] on icon at bounding box center [18, 84] width 12 height 9
type textarea "x"
click at [116, 572] on textarea at bounding box center [225, 571] width 356 height 21
paste textarea "Create an asset management system for tracking equipment, inventory, and mainte…"
type textarea "Create an asset management system for tracking equipment, inventory, and mainte…"
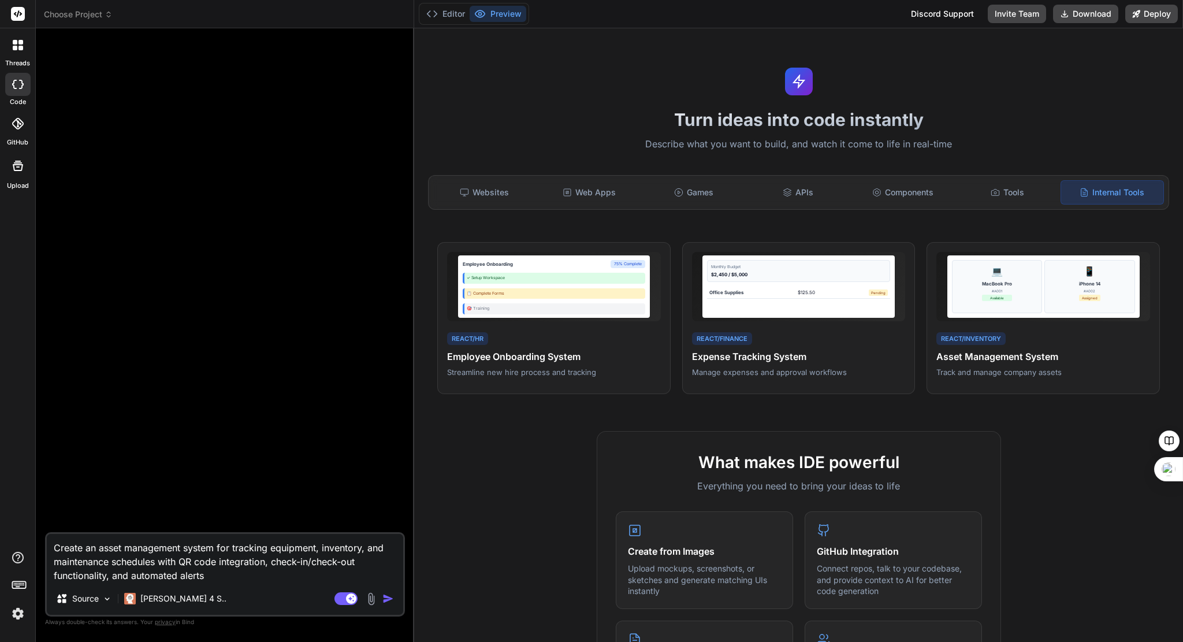
type textarea "x"
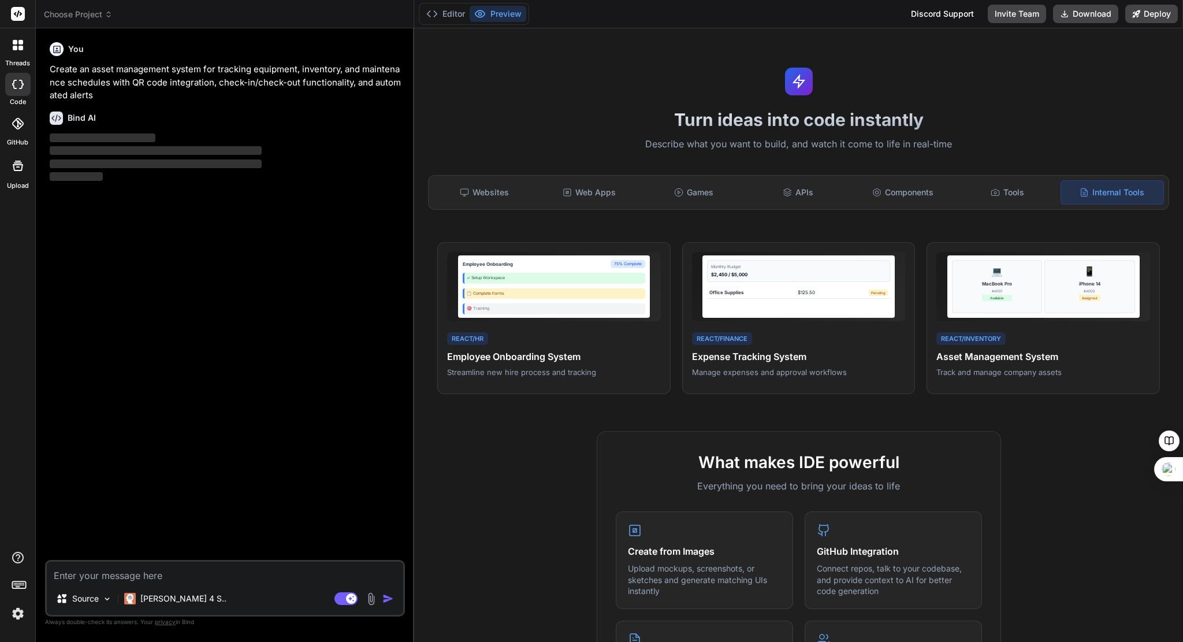
click at [20, 83] on icon at bounding box center [18, 84] width 12 height 9
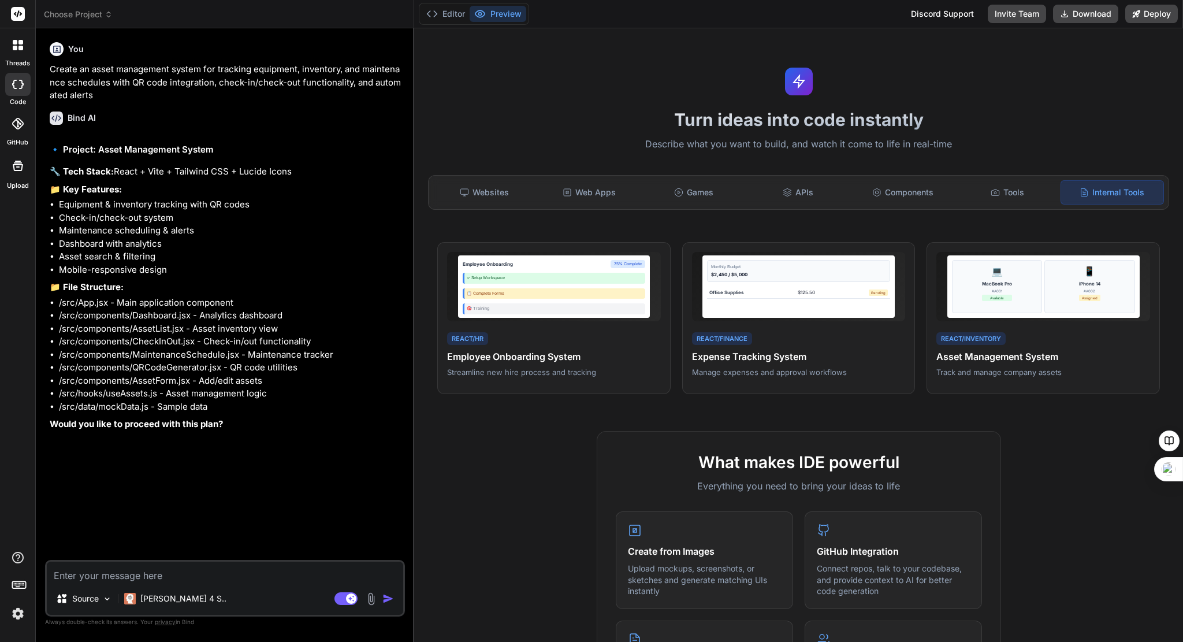
type textarea "x"
click at [96, 577] on textarea at bounding box center [225, 571] width 356 height 21
type textarea "y"
type textarea "x"
type textarea "ye"
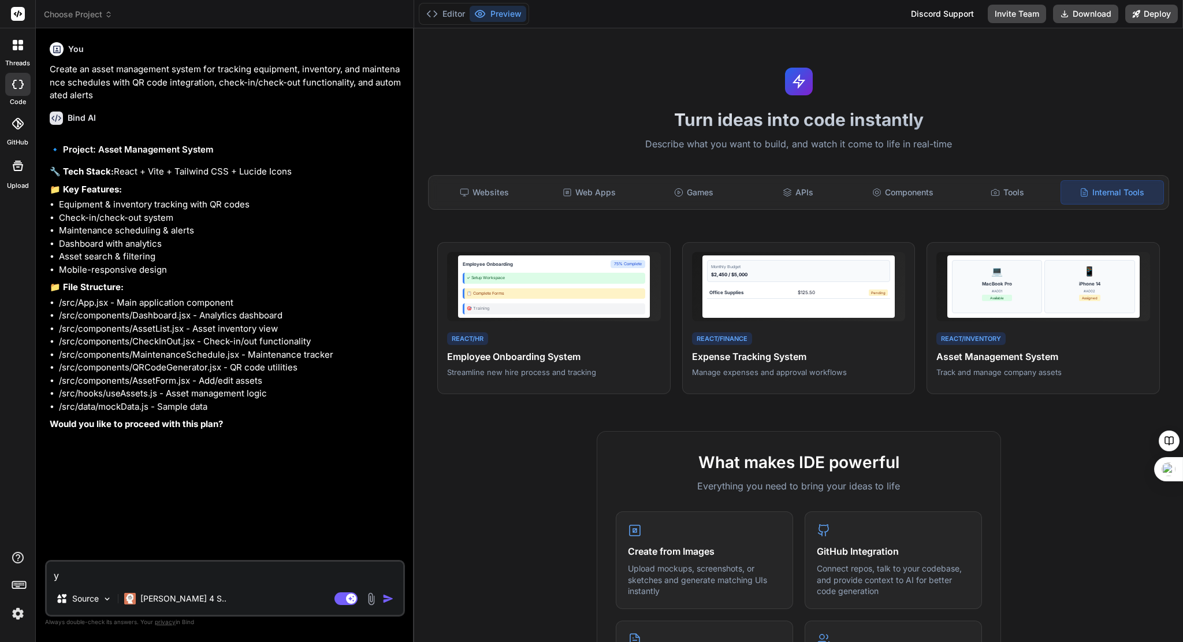
type textarea "x"
type textarea "yes"
type textarea "x"
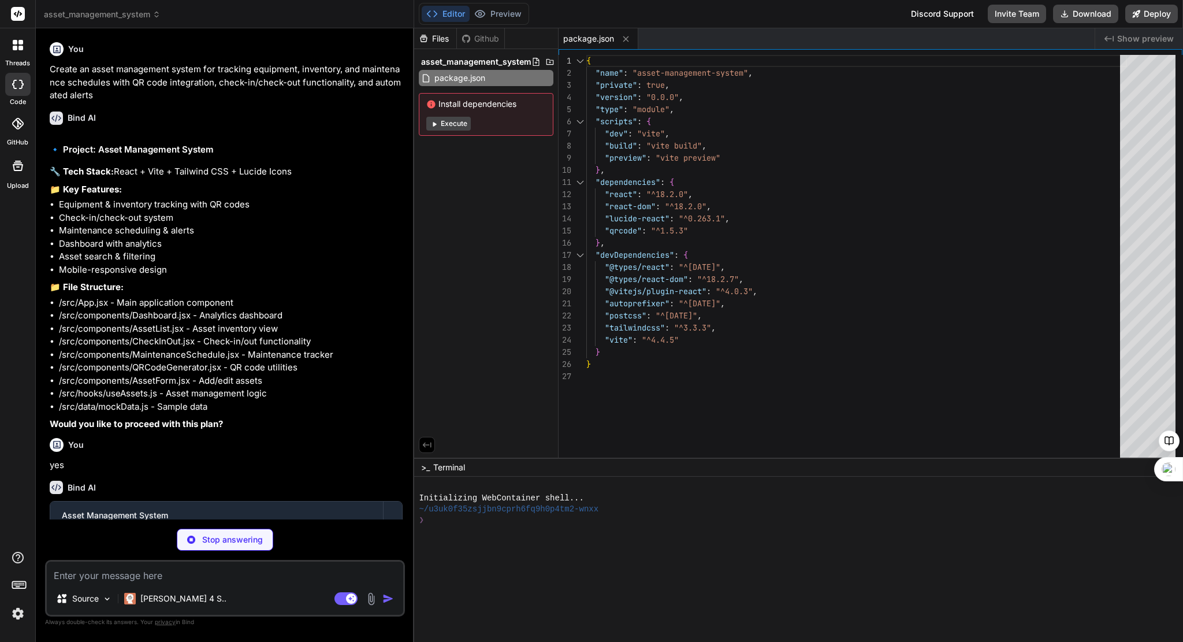
type textarea "x"
type textarea "<script type="module" src="/src/main.jsx"></script> </body> </html>"
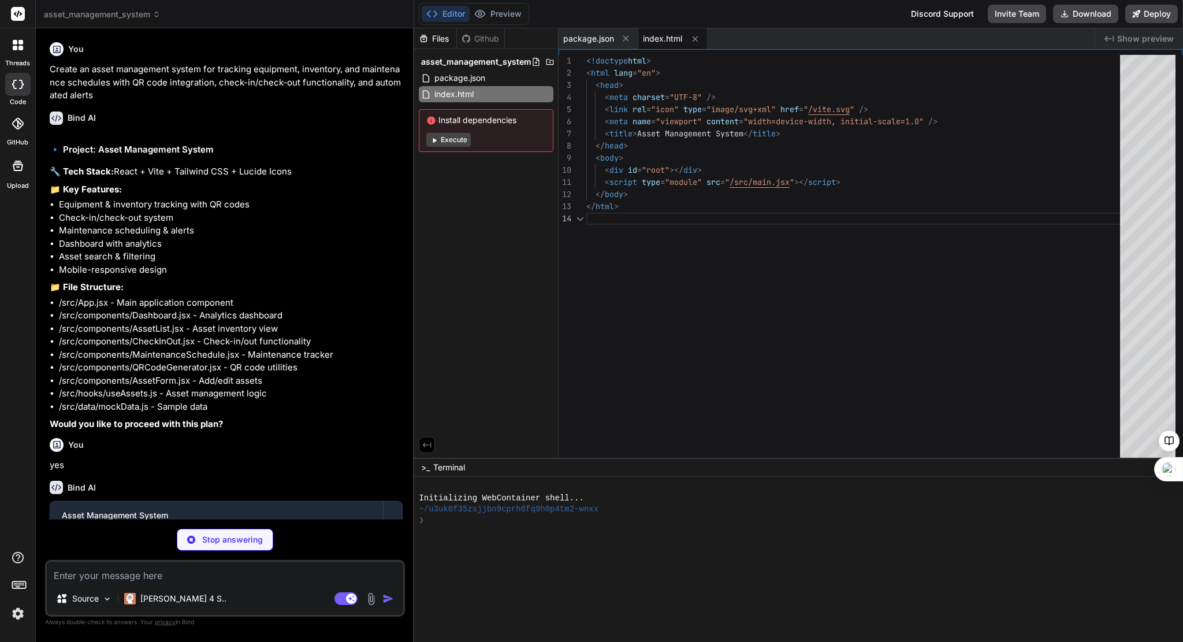
type textarea "x"
type textarea "import { defineConfig } from 'vite' import react from '@vitejs/plugin-react' ex…"
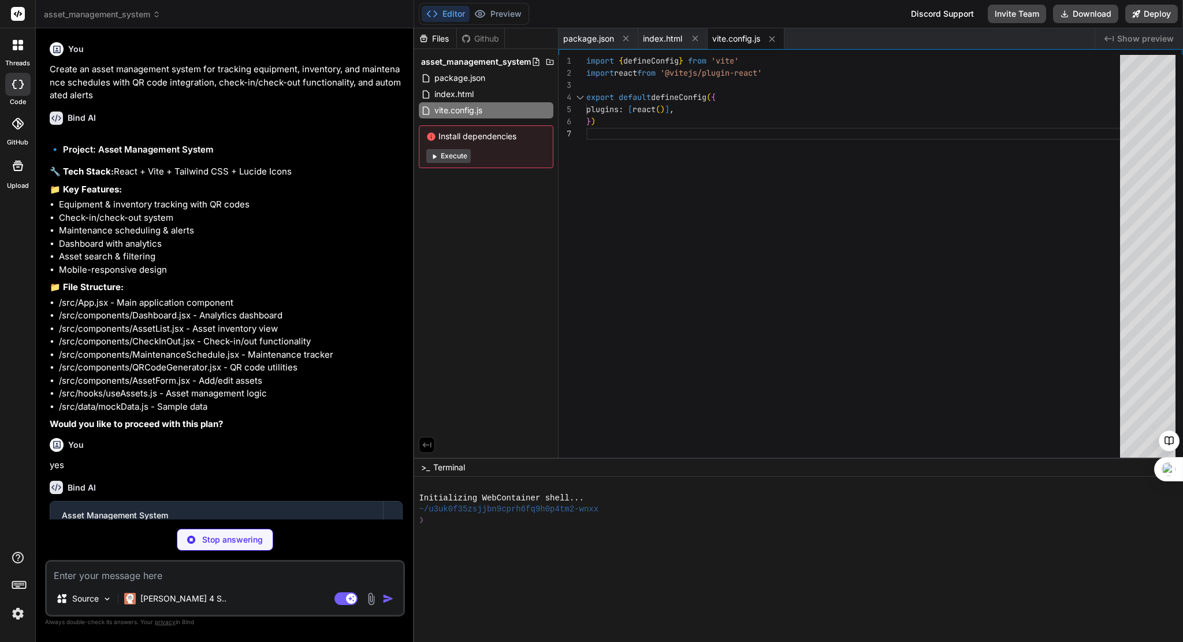
type textarea "x"
type textarea "}"
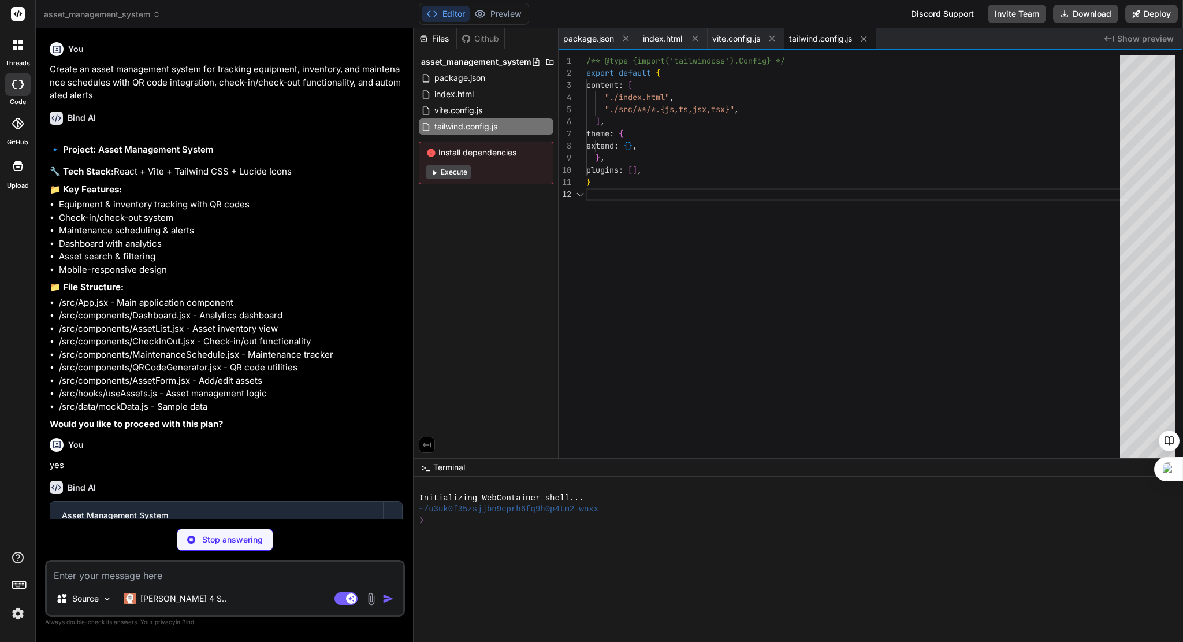
type textarea "x"
type textarea "export default { plugins: { tailwindcss: {}, autoprefixer: {}, }, }"
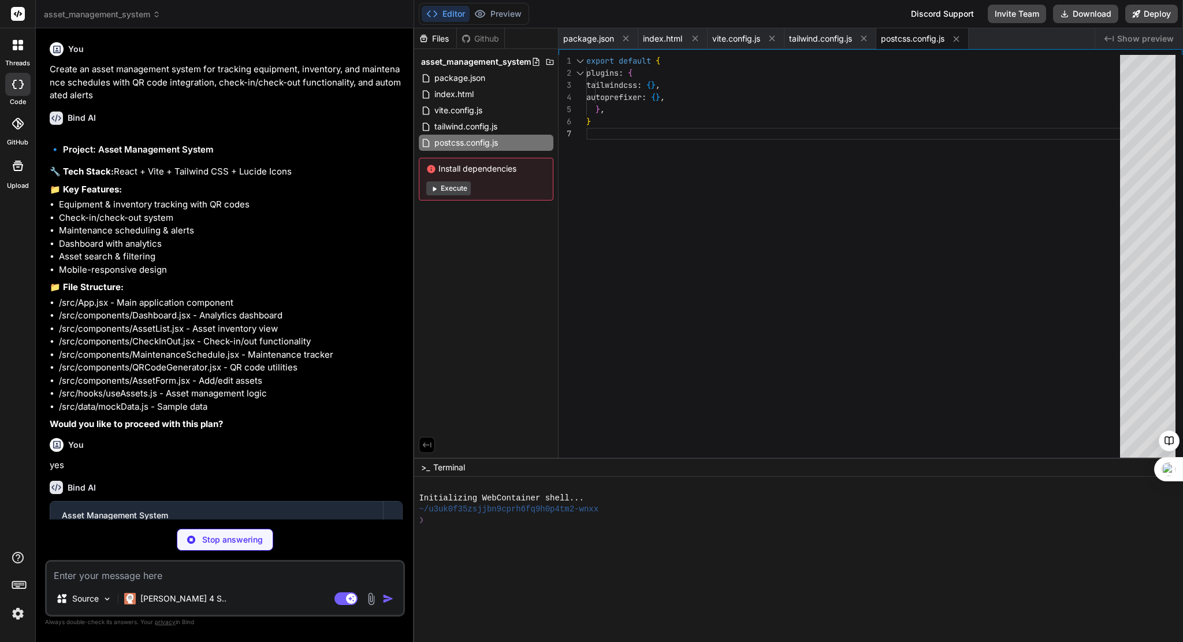
type textarea "x"
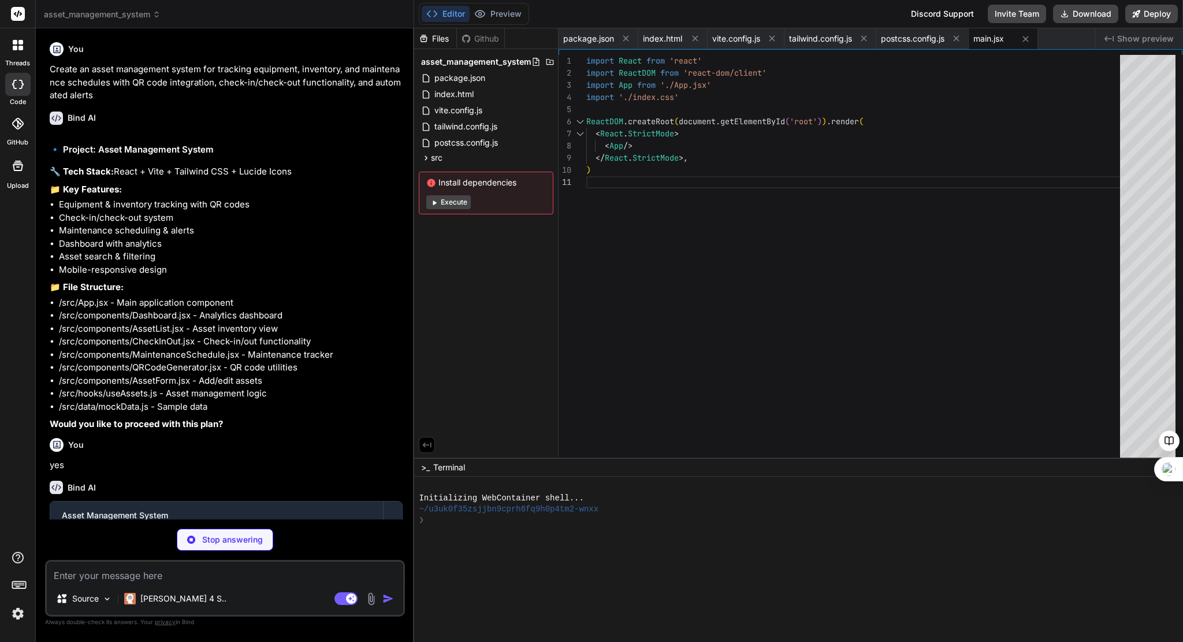
type textarea "x"
type textarea ".status-maintenance { @apply bg-red-100 text-red-800 px-2 py-1 rounded-full tex…"
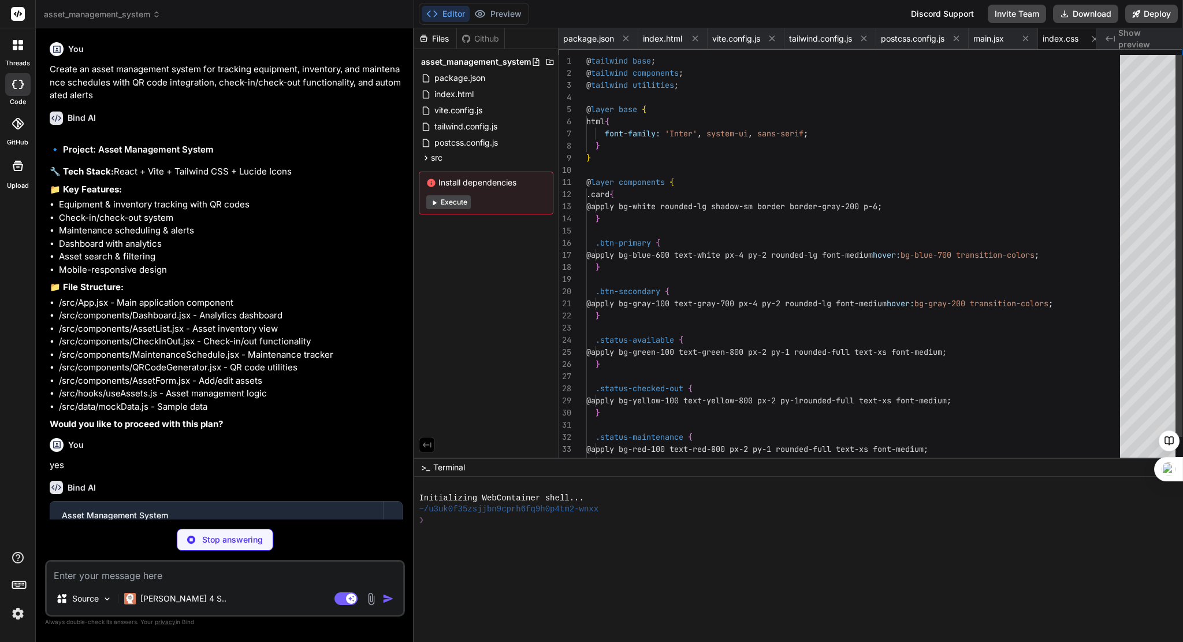
scroll to position [0, 15]
click at [445, 200] on button "Execute" at bounding box center [448, 202] width 44 height 14
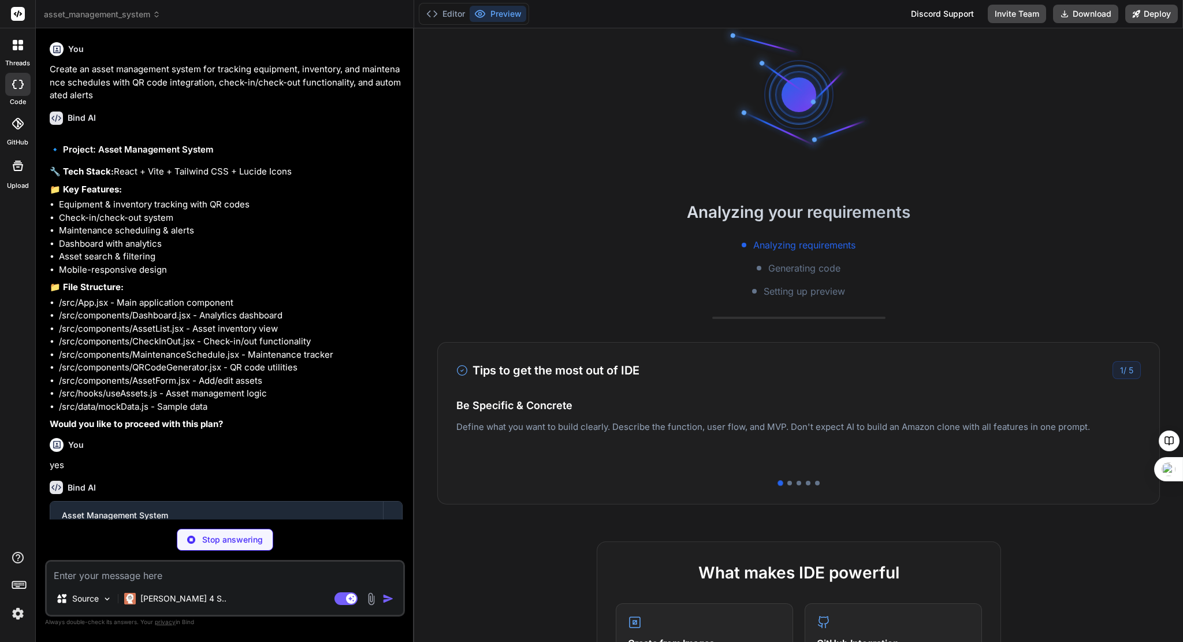
scroll to position [0, 0]
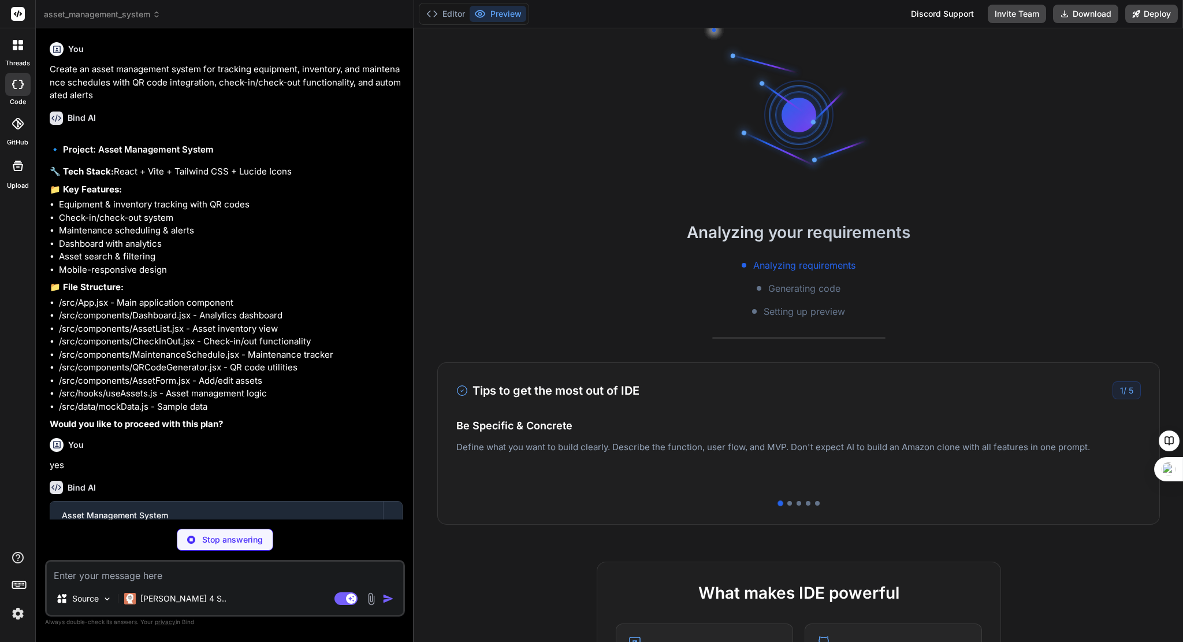
type textarea "x"
type textarea "action: 'check-in', user: 'Alex Rodriguez', date: '2024-01-28T16:45:00Z', locat…"
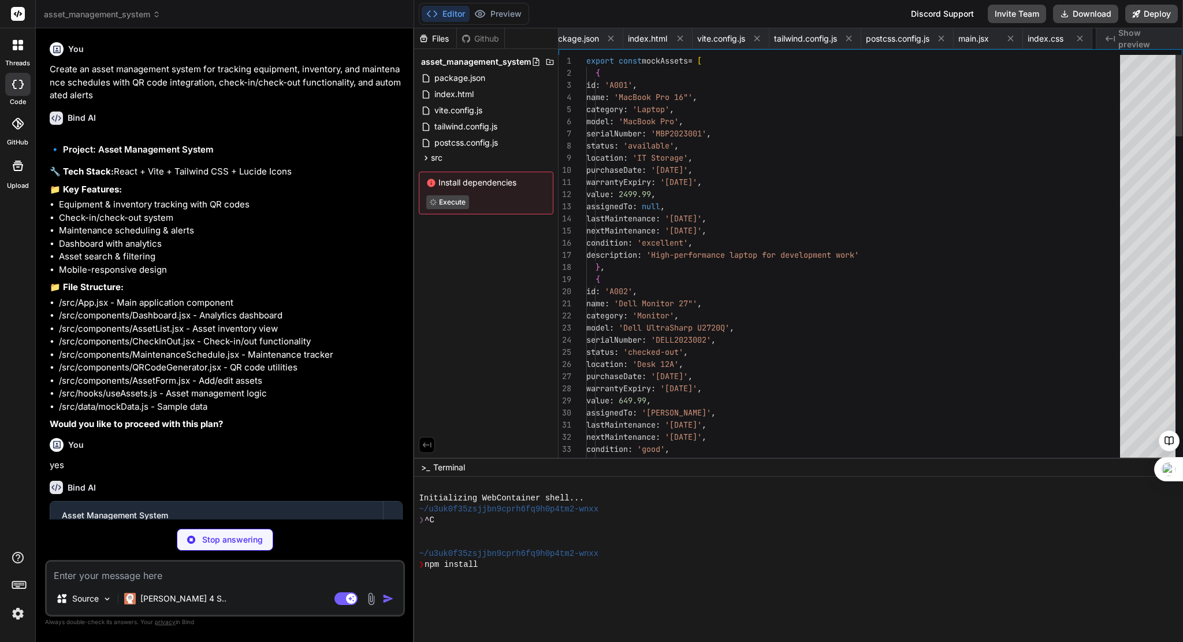
scroll to position [0, 91]
type textarea "x"
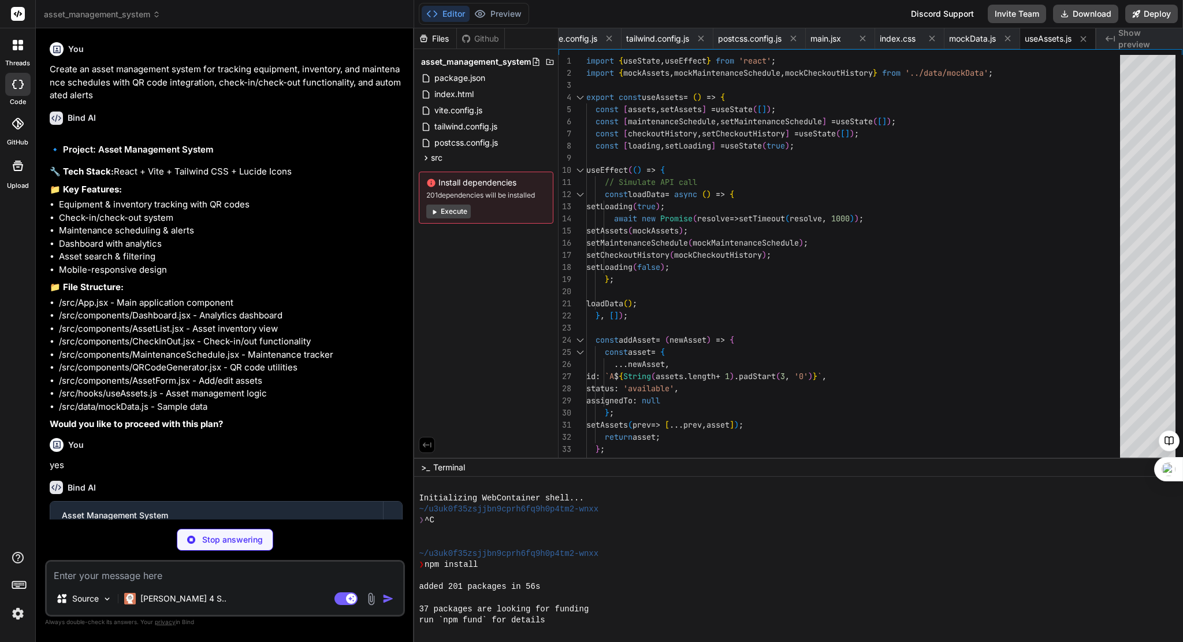
scroll to position [55, 0]
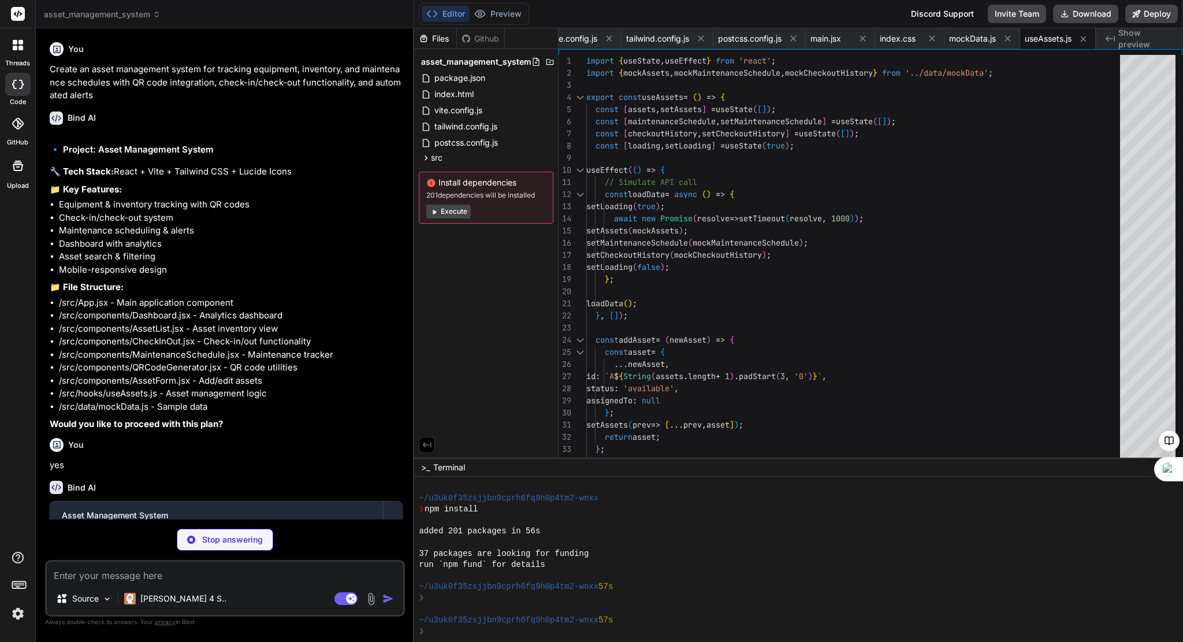
type textarea "x"
type textarea "<UpcomingMaintenance maintenanceItems={upcomingMaintenance} /> </div> </div> );…"
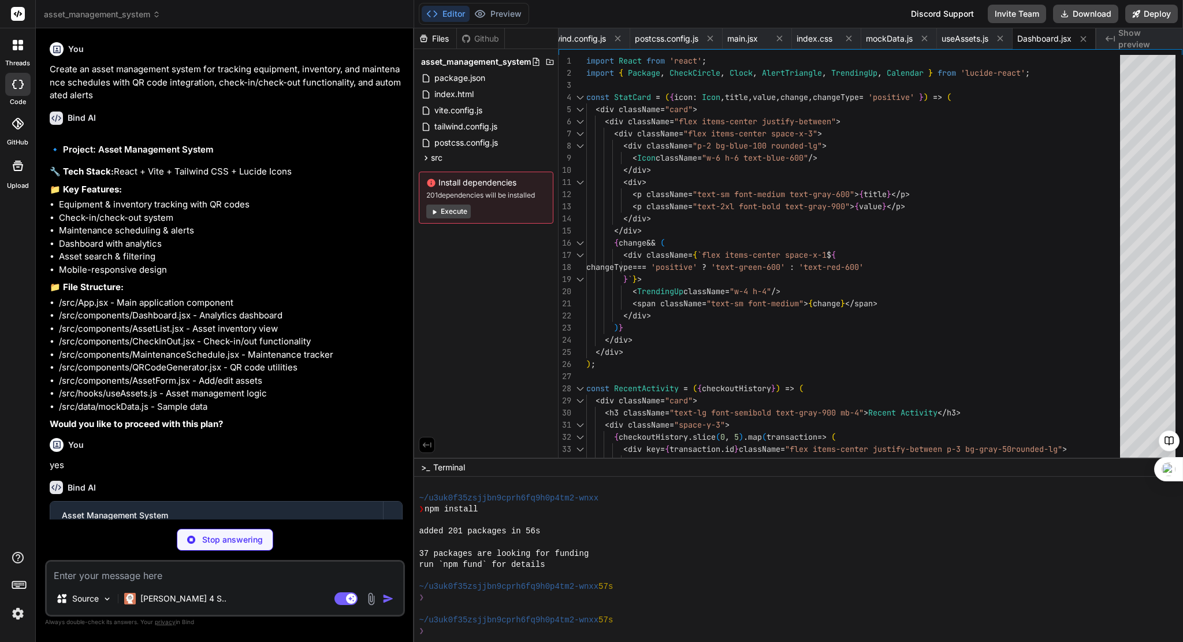
click at [1140, 38] on span "Show preview" at bounding box center [1145, 38] width 55 height 23
click at [439, 158] on span "src" at bounding box center [437, 158] width 12 height 12
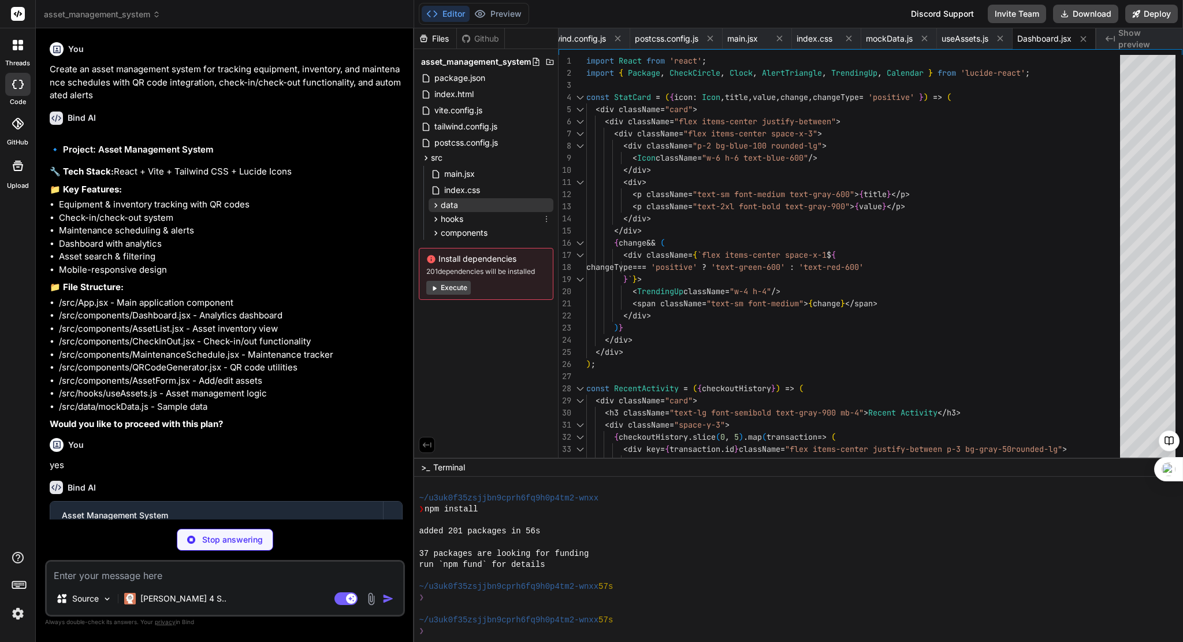
type textarea "x"
click at [440, 158] on span "src" at bounding box center [437, 158] width 12 height 12
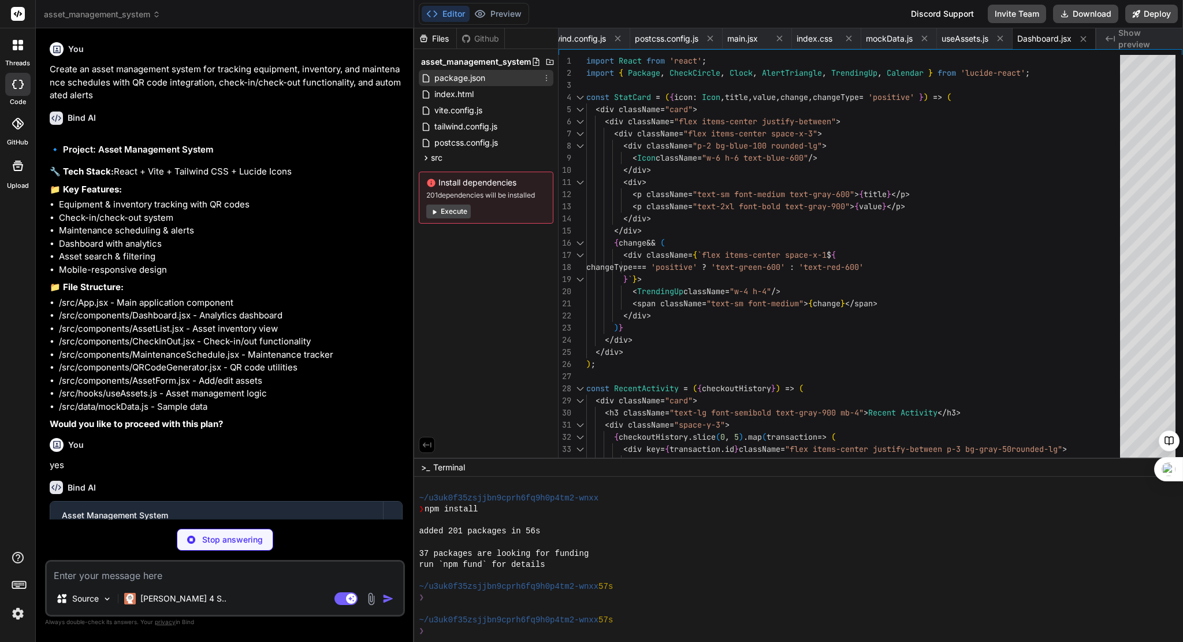
click at [471, 79] on span "package.json" at bounding box center [459, 78] width 53 height 14
type textarea ""autoprefixer": "^10.4.14", "postcss": "^8.4.27", "tailwindcss": "^3.3.3", "vit…"
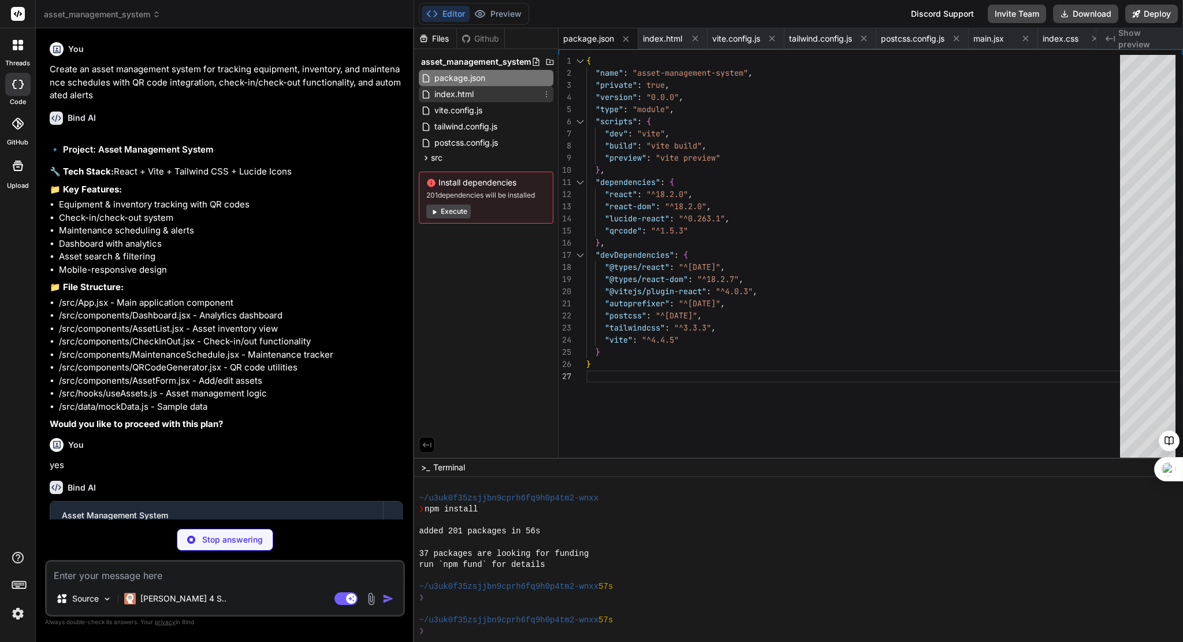
type textarea "x"
click at [467, 95] on span "index.html" at bounding box center [454, 94] width 42 height 14
type textarea "<script type="module" src="/src/main.jsx"></script> </body> </html>"
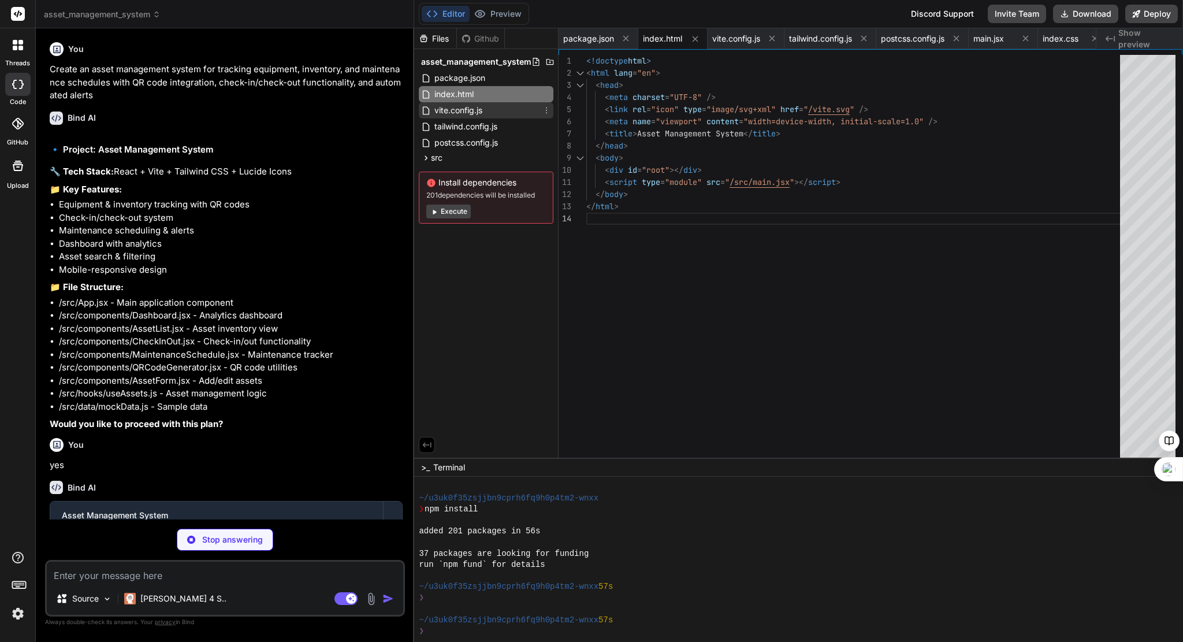
type textarea "x"
click at [466, 115] on span "vite.config.js" at bounding box center [458, 110] width 50 height 14
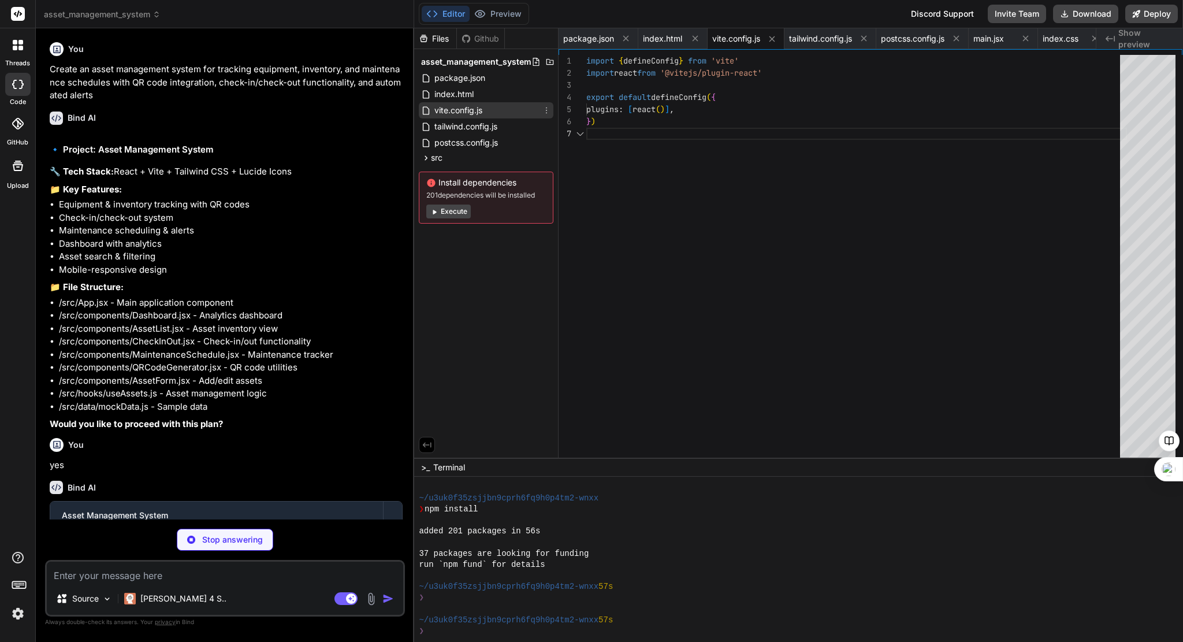
type textarea "import { defineConfig } from 'vite' import react from '@vitejs/plugin-react' ex…"
type textarea "x"
click at [469, 124] on span "tailwind.config.js" at bounding box center [465, 127] width 65 height 14
type textarea "}"
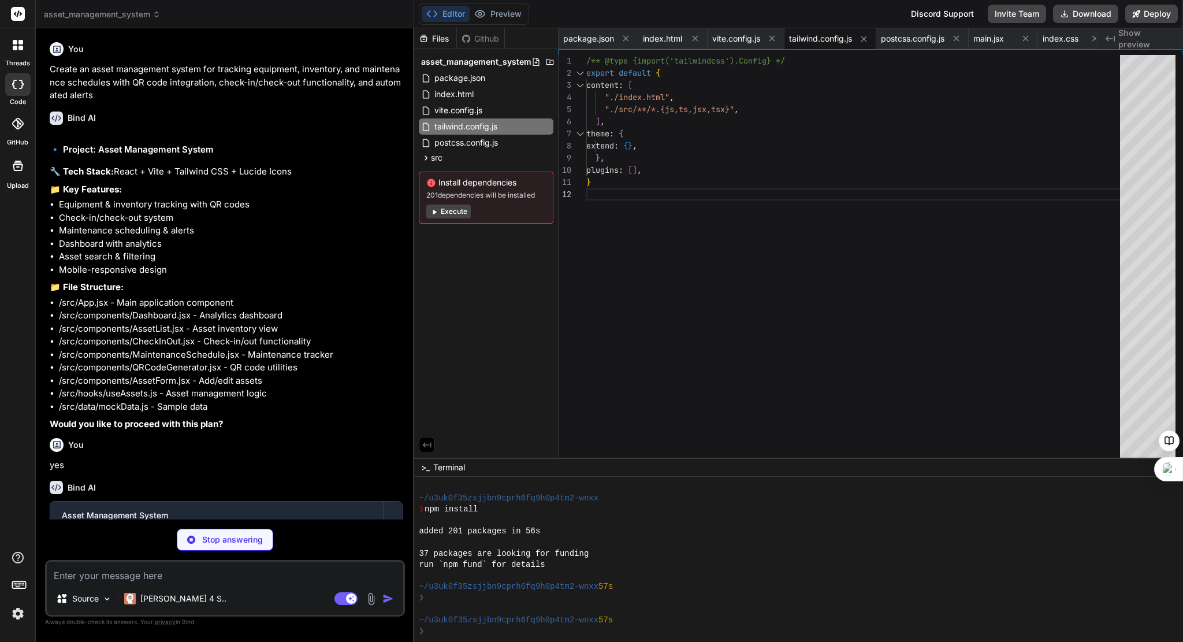
click at [23, 121] on div at bounding box center [17, 123] width 25 height 25
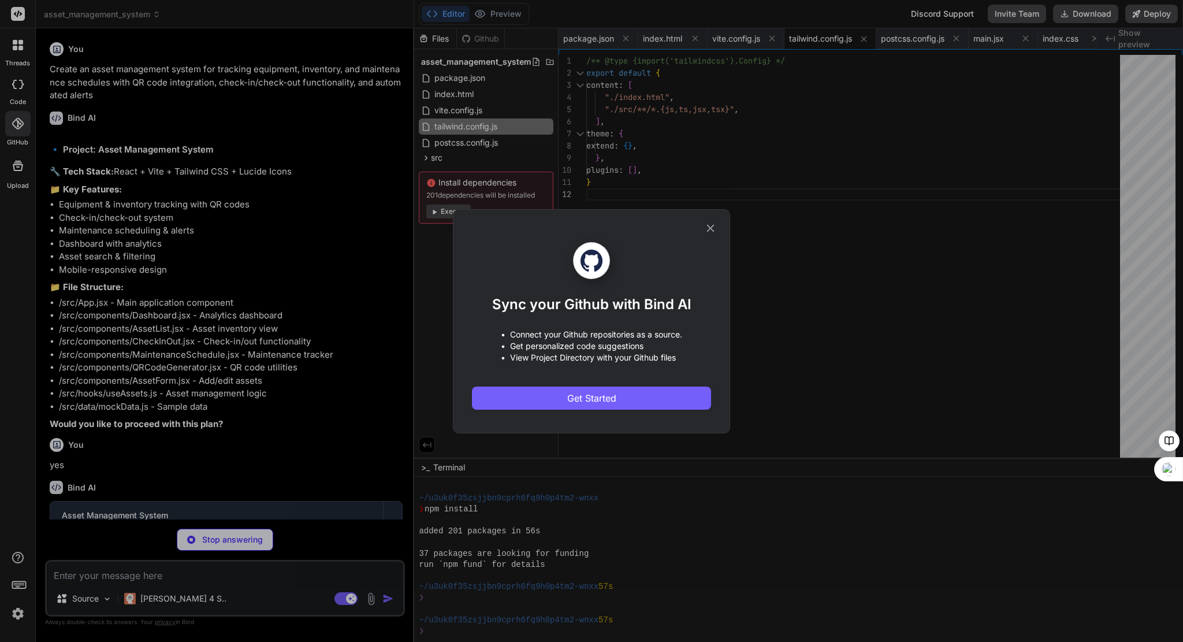
click at [712, 225] on icon at bounding box center [710, 228] width 13 height 13
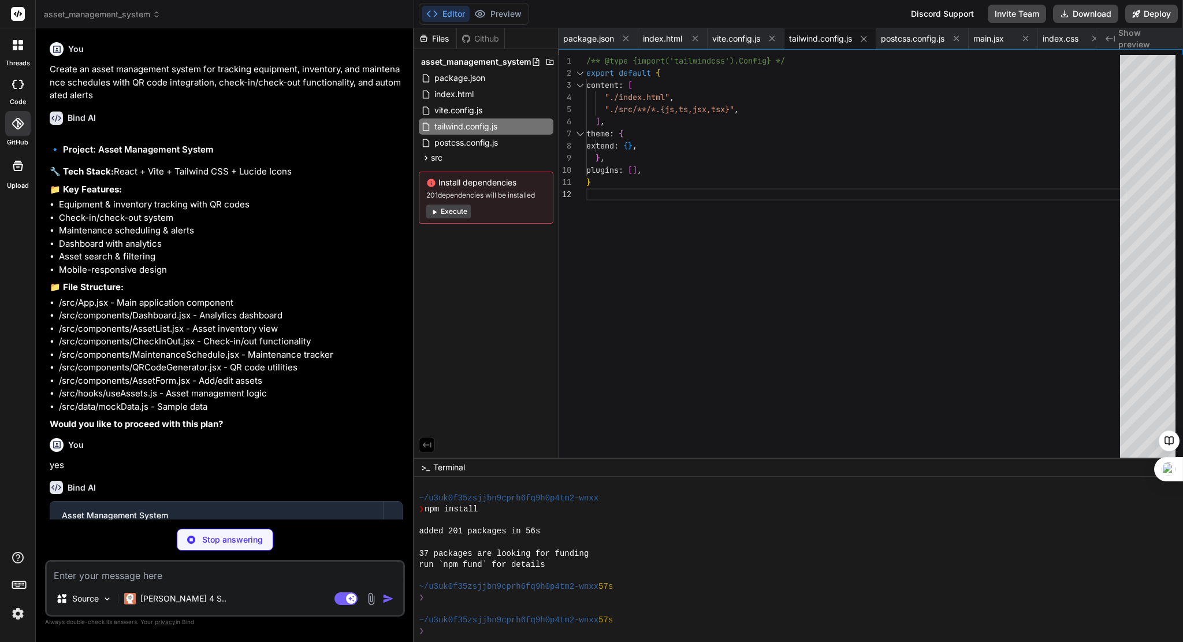
click at [21, 162] on icon at bounding box center [18, 166] width 14 height 14
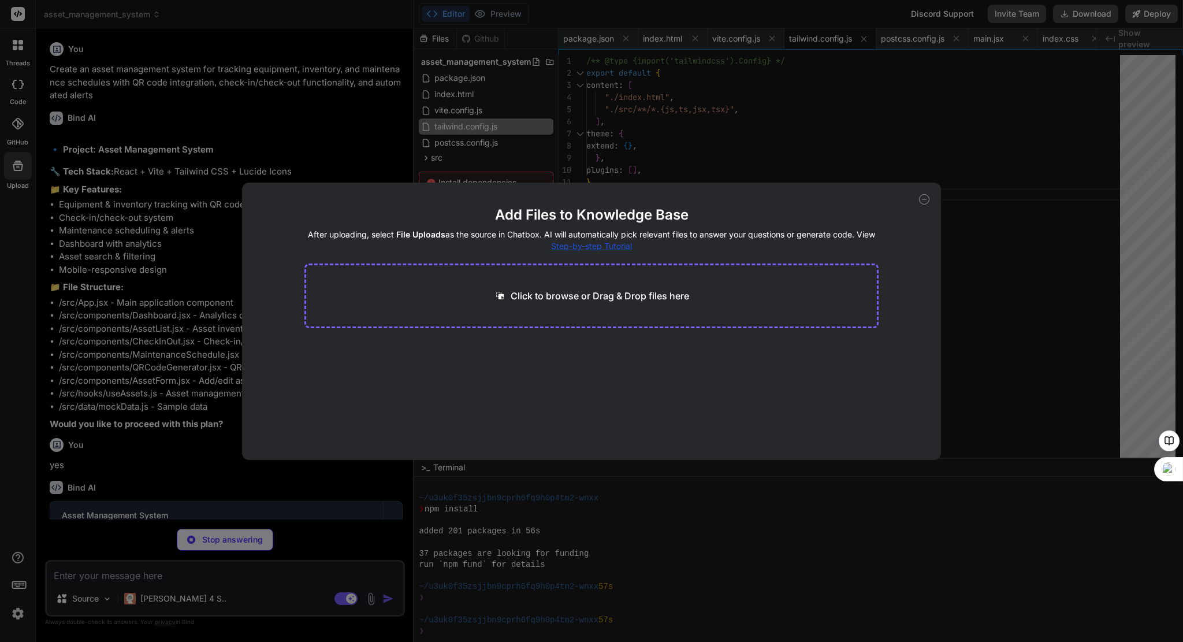
click at [921, 196] on icon at bounding box center [924, 199] width 10 height 10
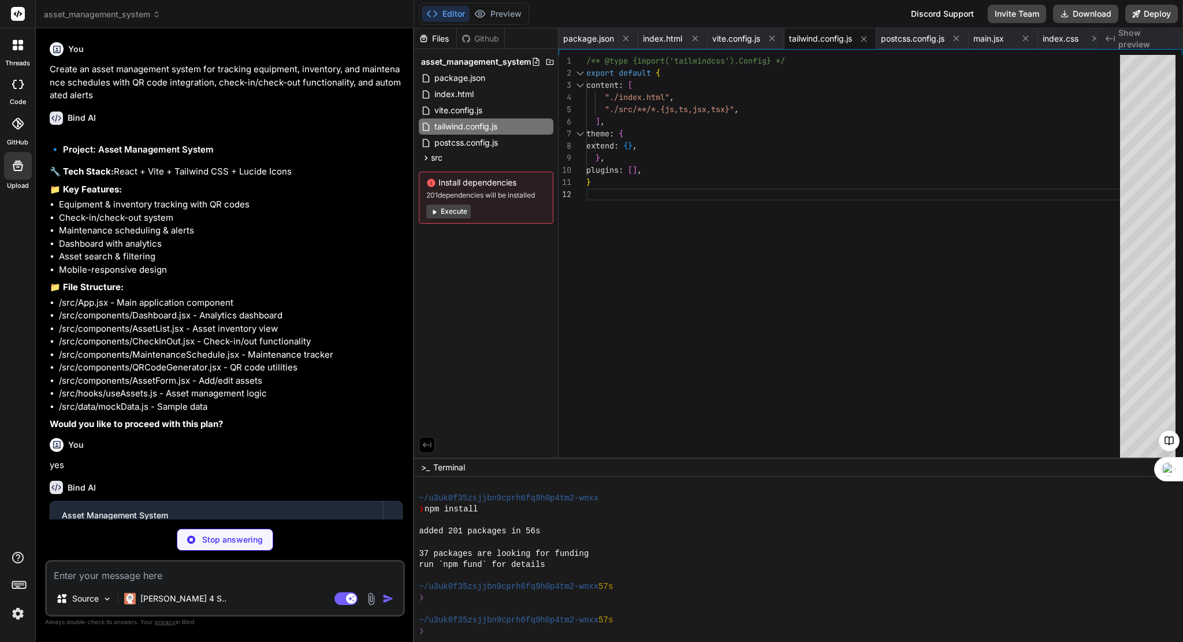
click at [16, 609] on img at bounding box center [18, 614] width 20 height 20
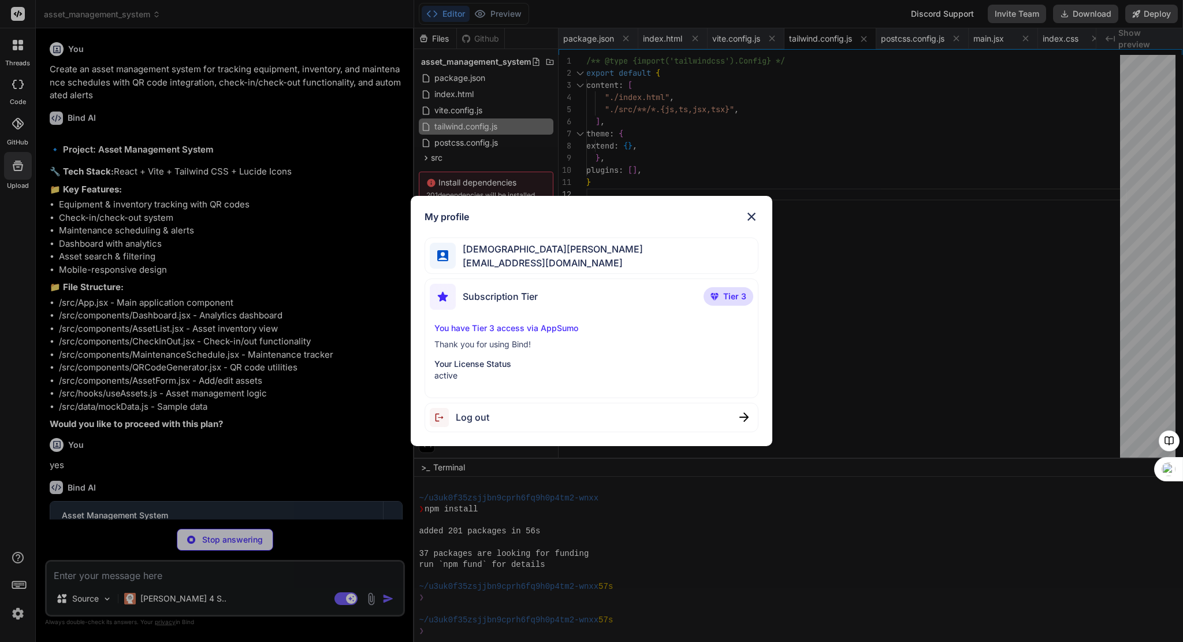
click at [752, 214] on img at bounding box center [752, 217] width 14 height 14
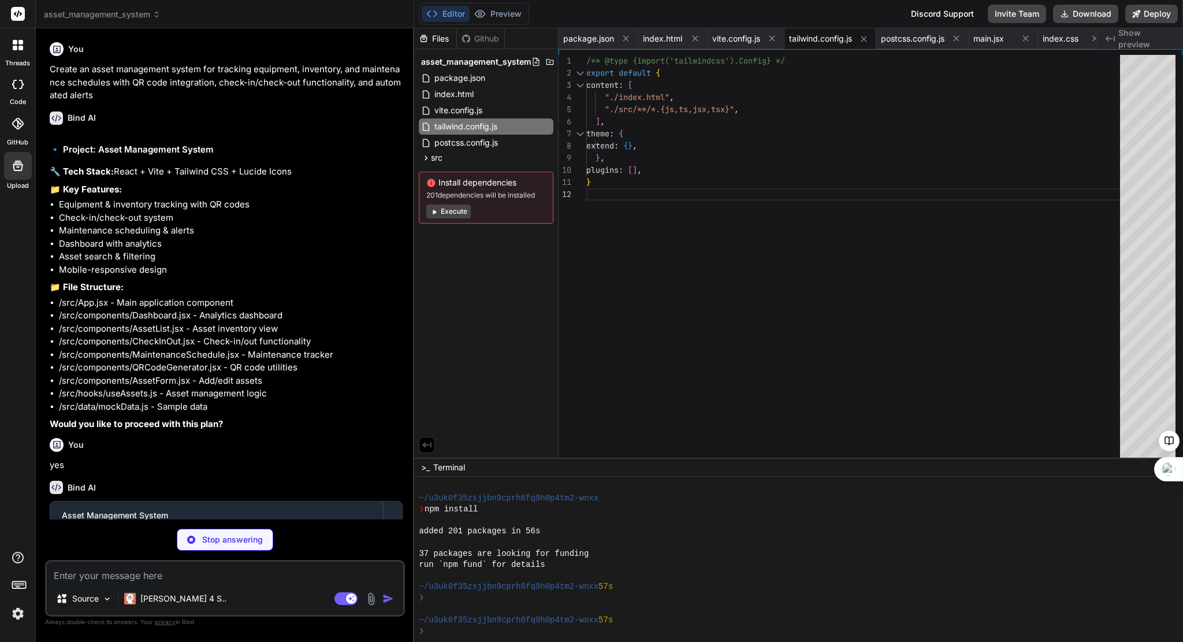
click at [17, 10] on rect at bounding box center [18, 14] width 14 height 14
click at [16, 49] on icon at bounding box center [15, 48] width 5 height 5
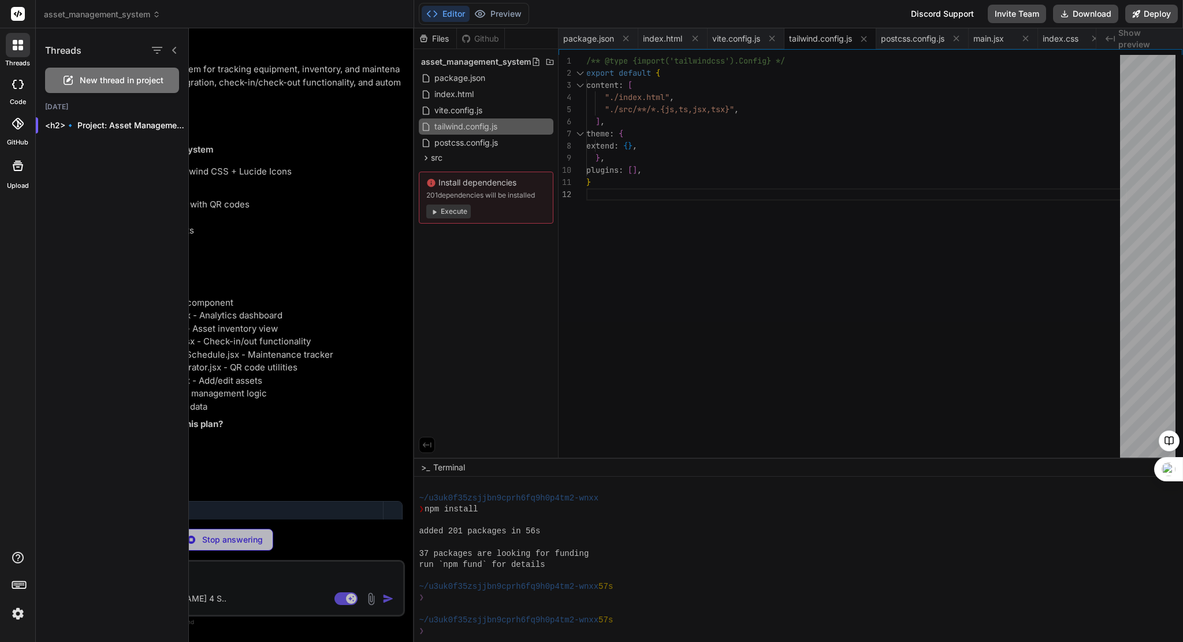
click at [21, 84] on icon at bounding box center [18, 84] width 12 height 9
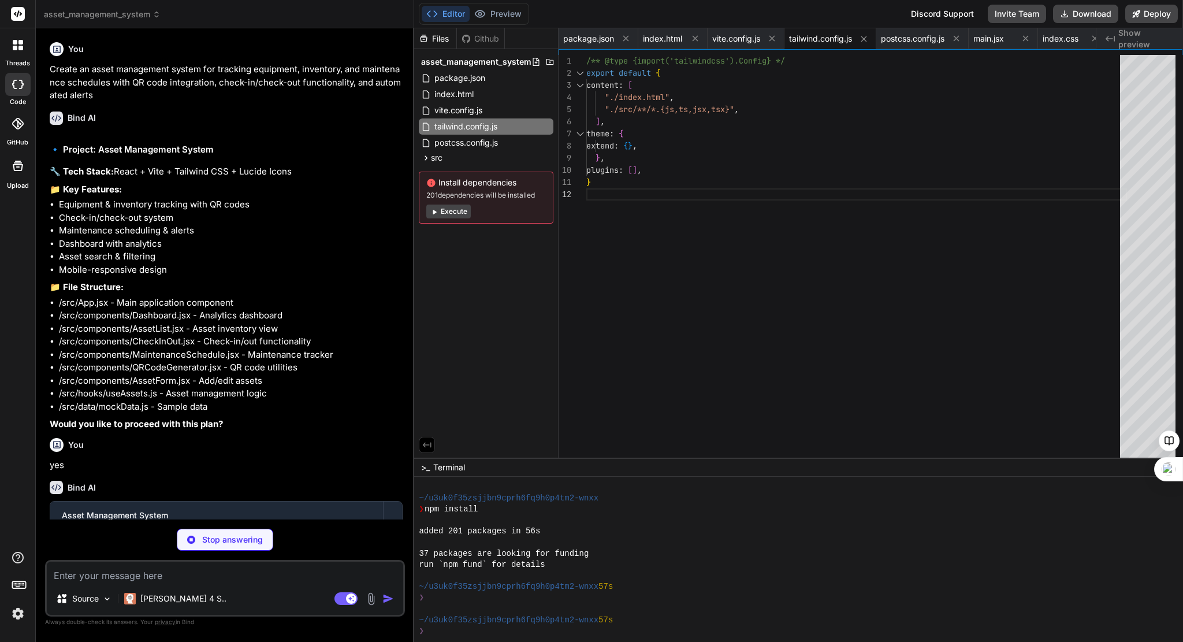
click at [21, 87] on icon at bounding box center [18, 84] width 12 height 9
click at [140, 13] on span "asset_management_system" at bounding box center [102, 15] width 117 height 12
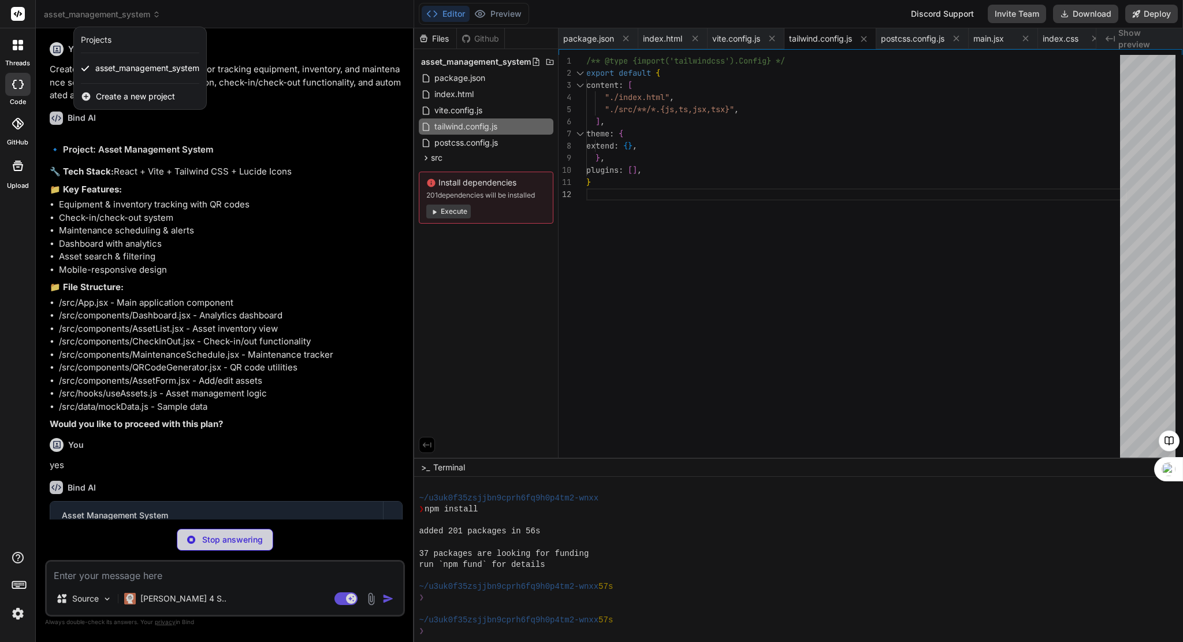
type textarea "x"
type textarea "asset={showQR} onClose={() => setShowQR(null)} /> )} </div> ); }; export defaul…"
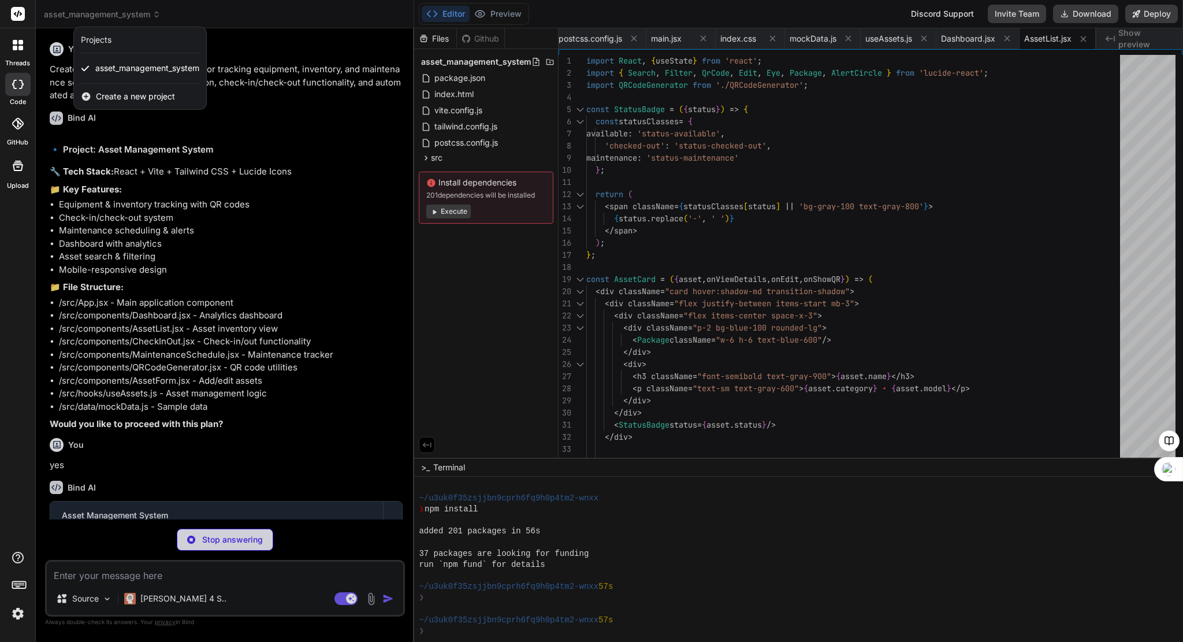
click at [18, 48] on icon at bounding box center [20, 48] width 5 height 5
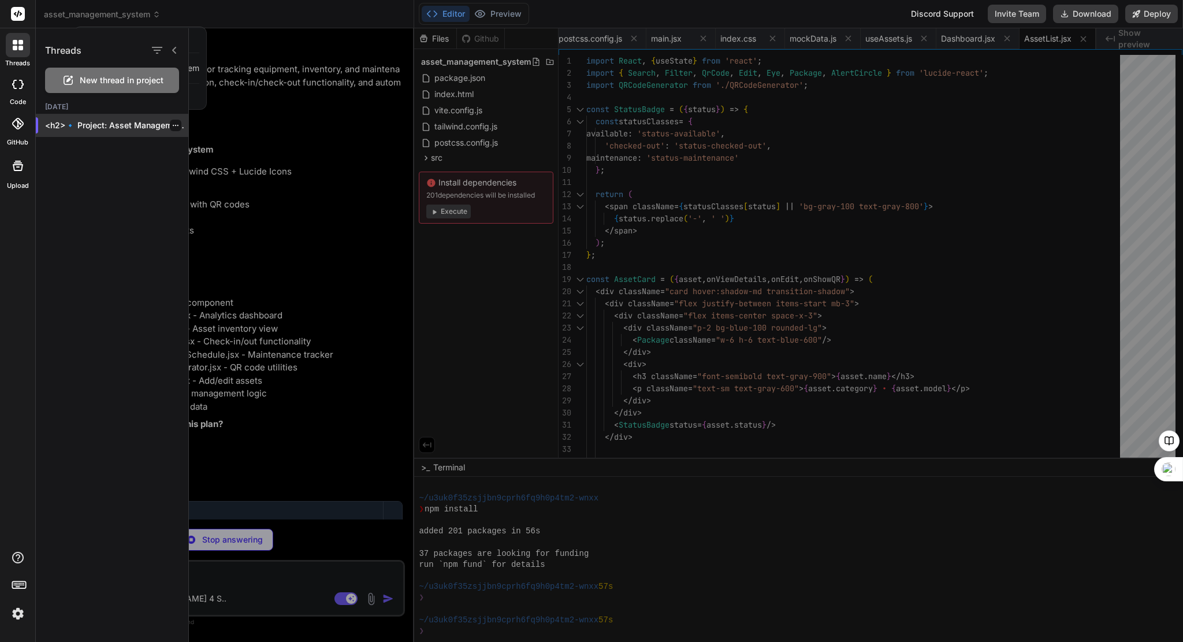
click at [106, 129] on p "<h2>🔹 Project: Asset Management System<..." at bounding box center [116, 126] width 143 height 12
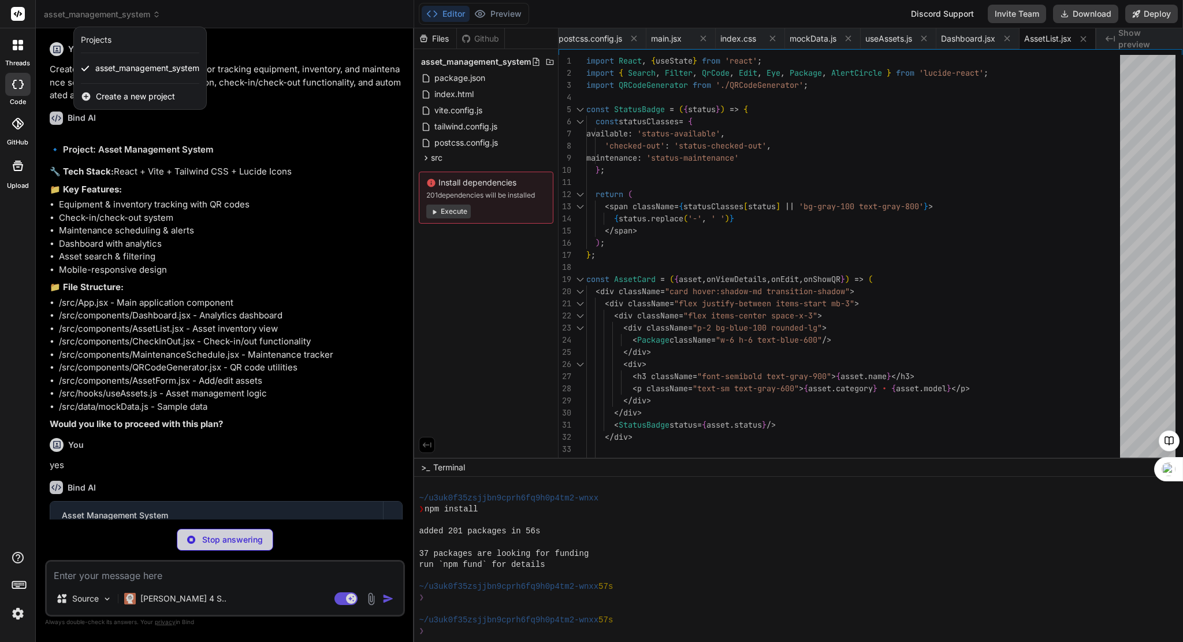
click at [22, 81] on icon at bounding box center [21, 84] width 5 height 9
click at [21, 51] on div at bounding box center [18, 45] width 24 height 24
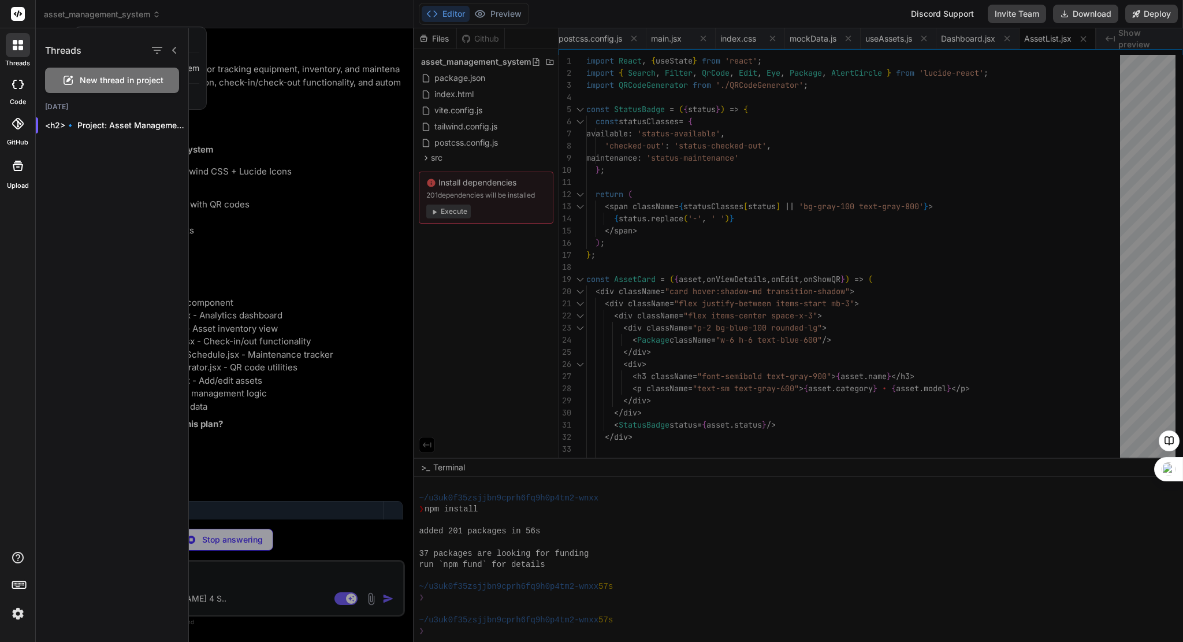
click at [91, 76] on span "New thread in project" at bounding box center [122, 81] width 84 height 12
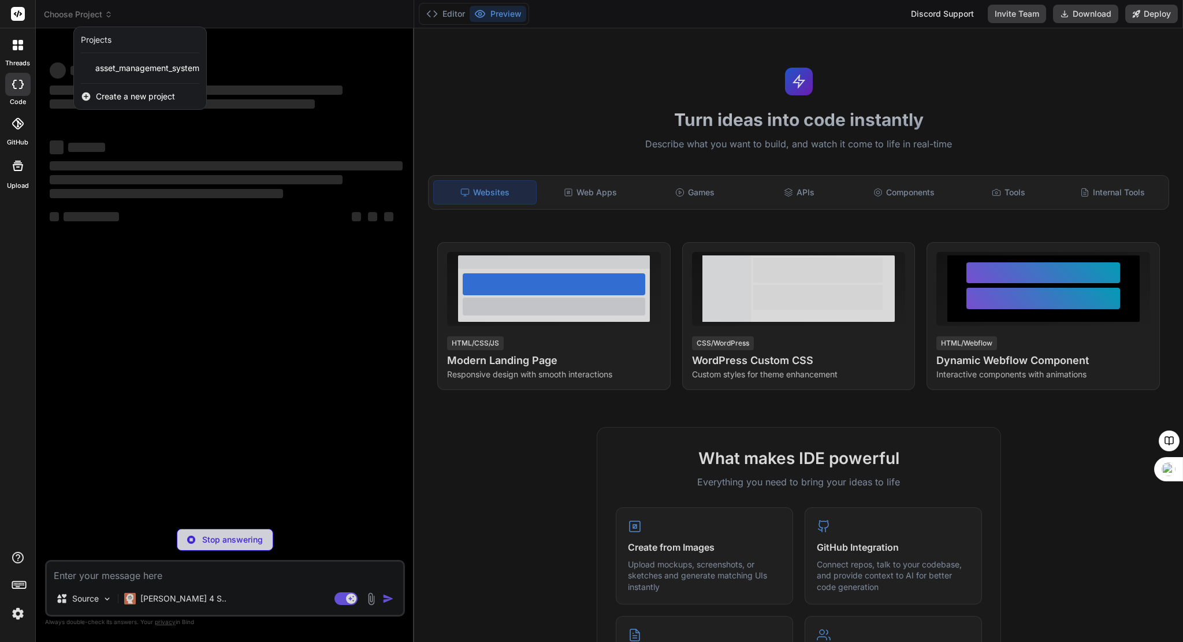
scroll to position [99, 0]
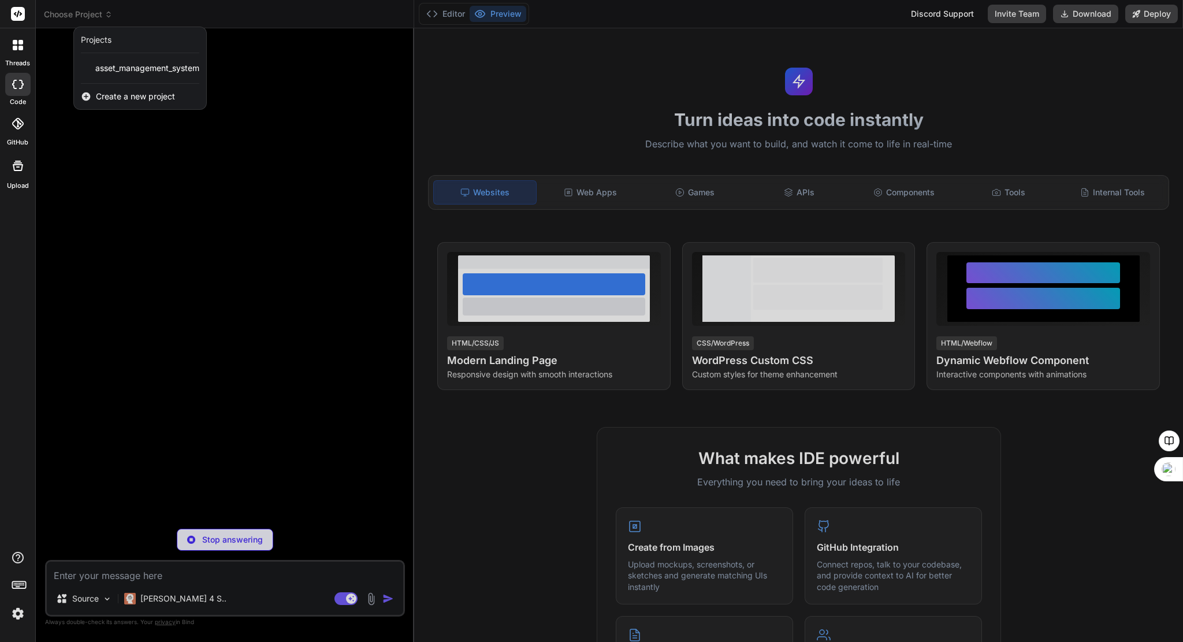
click at [883, 190] on div at bounding box center [591, 321] width 1183 height 642
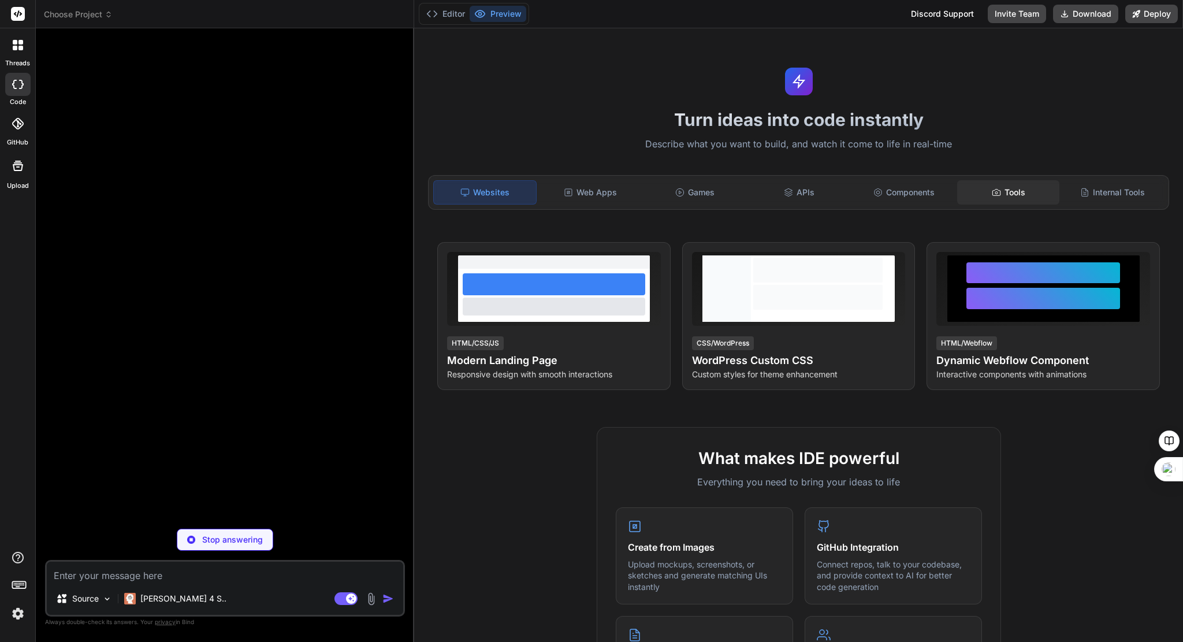
click at [992, 189] on icon at bounding box center [996, 192] width 9 height 9
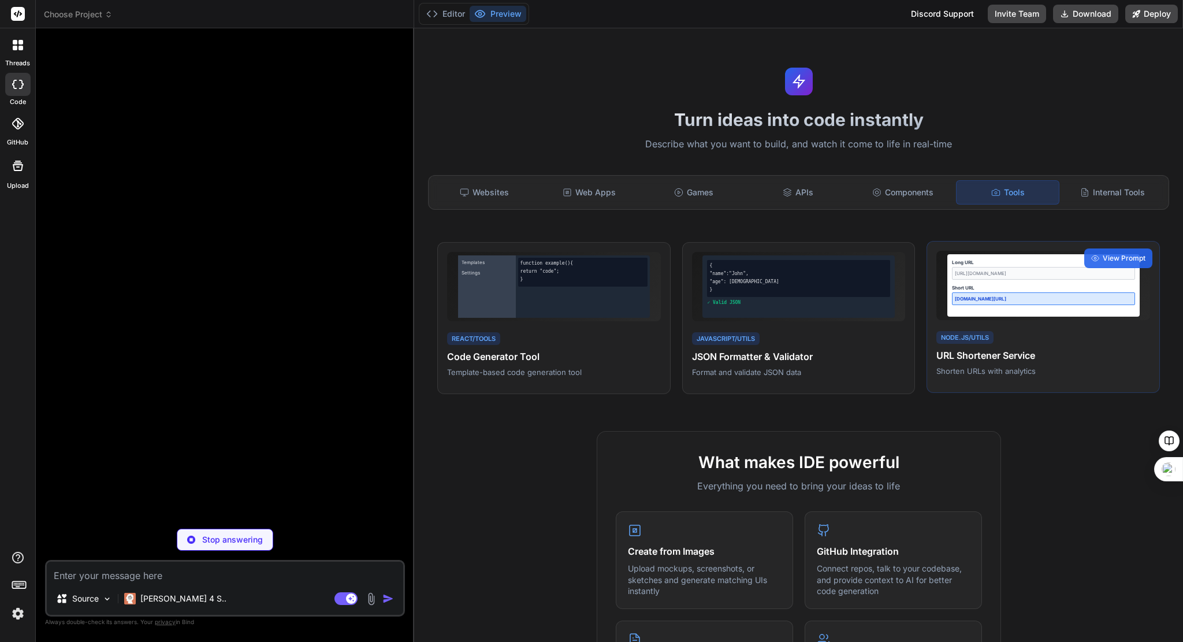
click at [984, 352] on h4 "URL Shortener Service" at bounding box center [1043, 355] width 214 height 14
click at [1093, 255] on div "View Prompt" at bounding box center [1118, 258] width 68 height 20
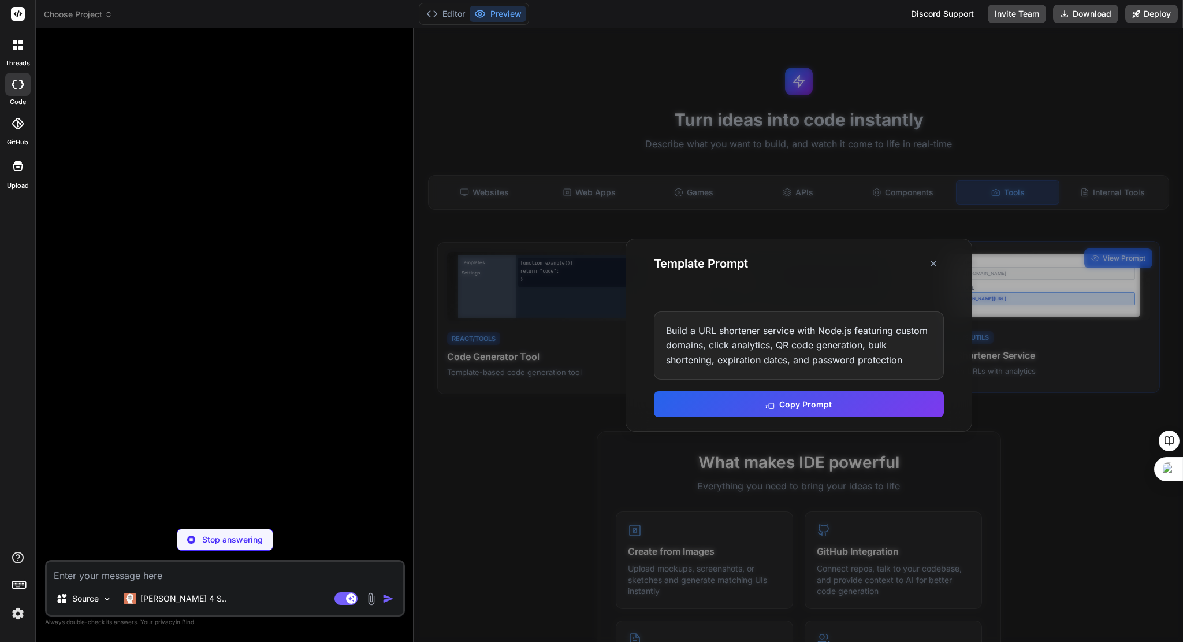
click at [930, 265] on icon at bounding box center [934, 264] width 12 height 12
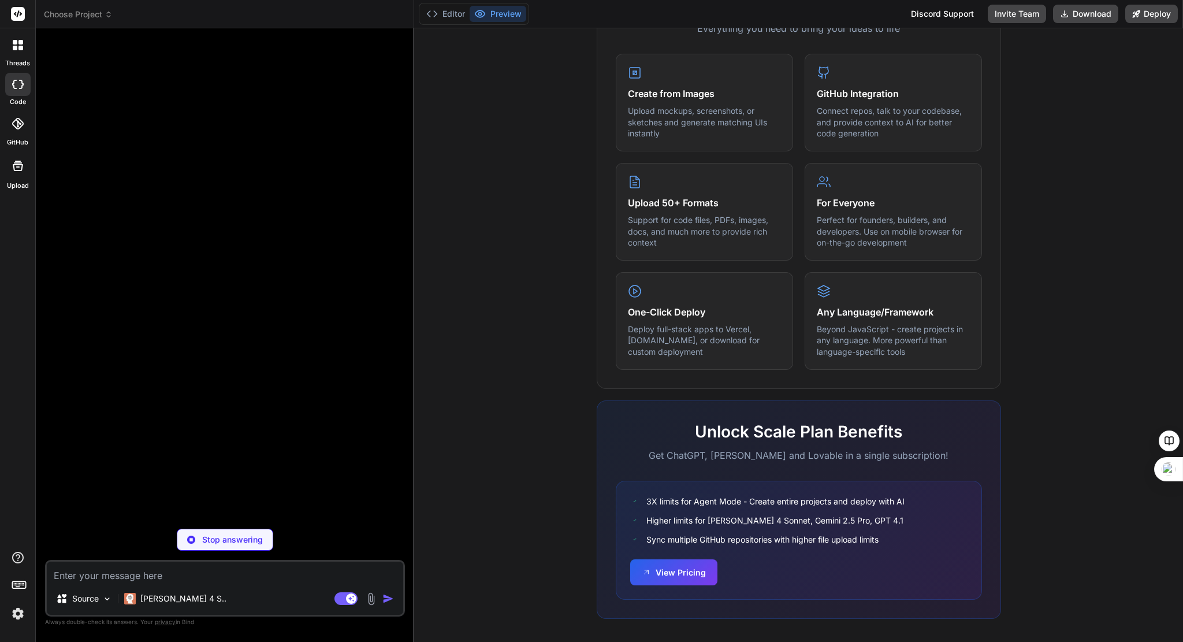
scroll to position [462, 0]
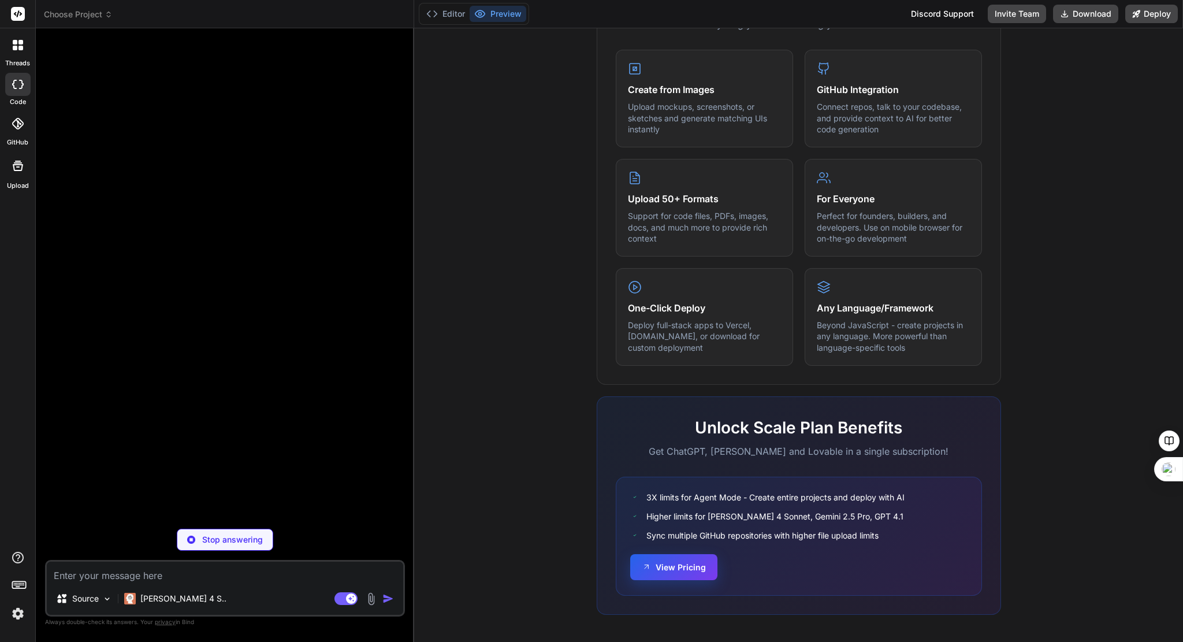
click at [669, 564] on button "View Pricing" at bounding box center [673, 567] width 87 height 26
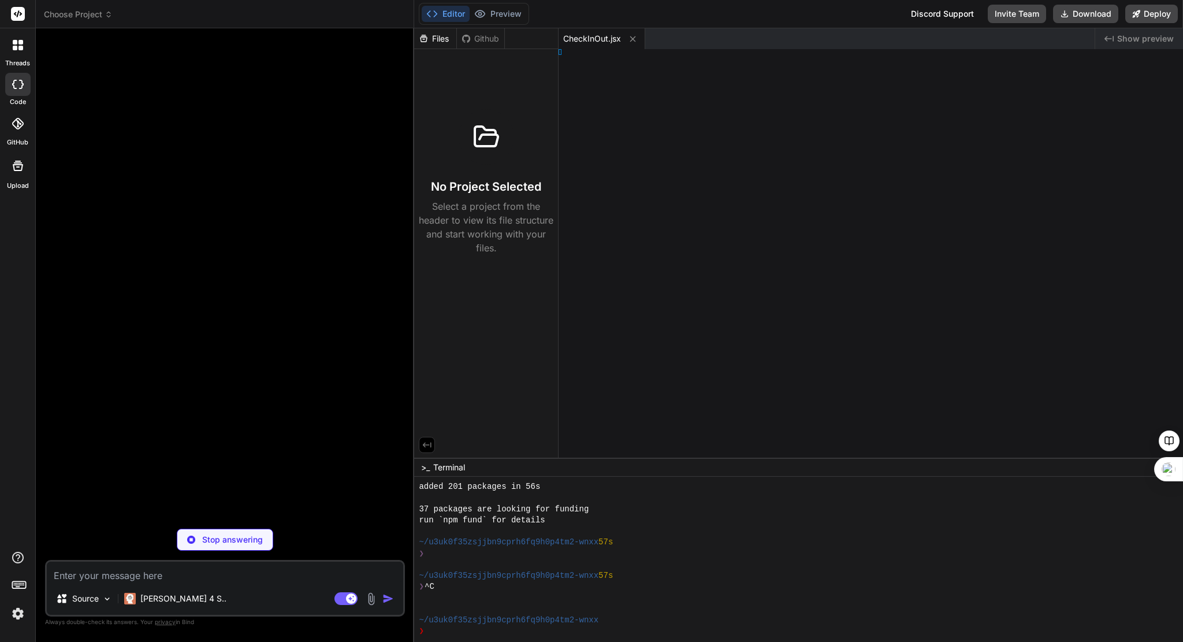
type textarea "x"
